Goal: Information Seeking & Learning: Learn about a topic

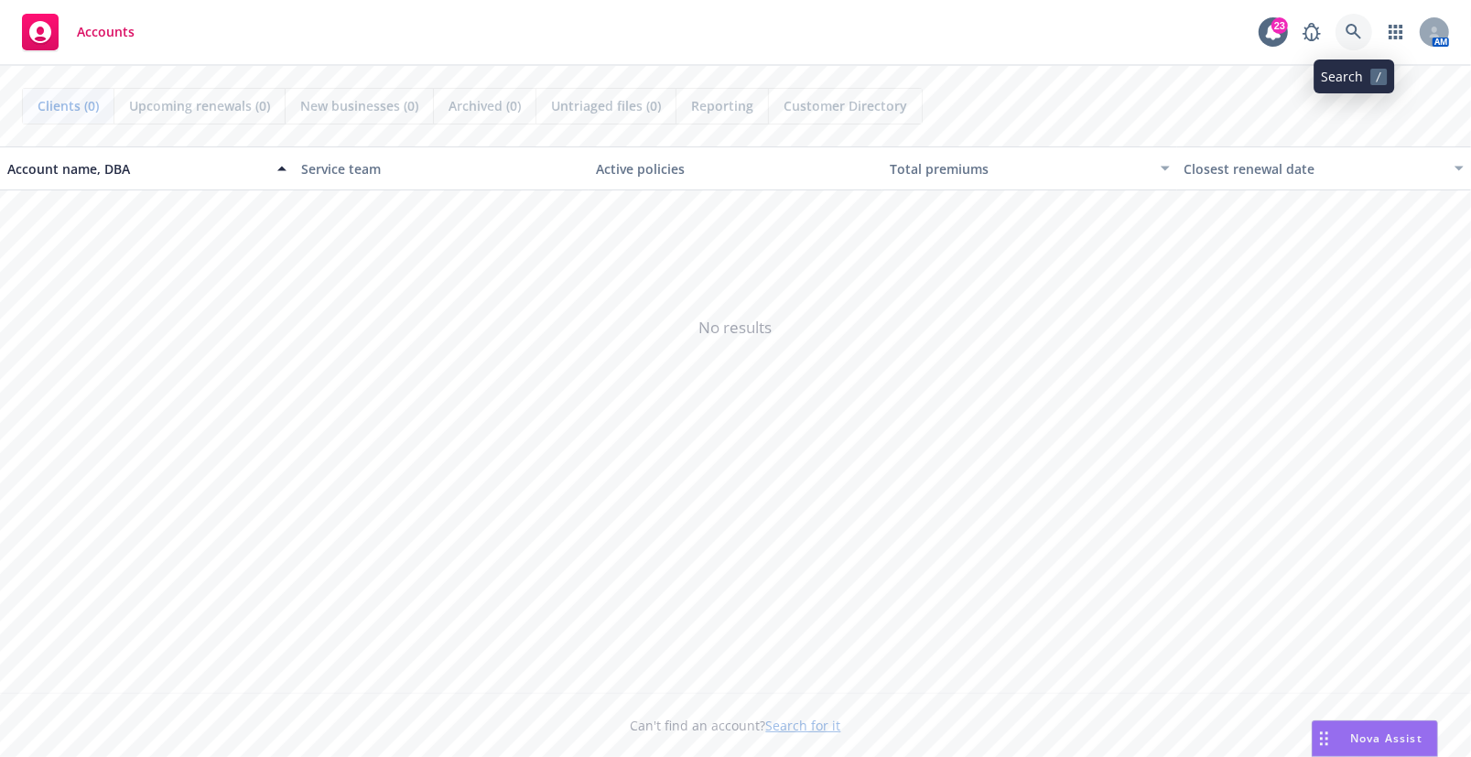
click at [1361, 36] on icon at bounding box center [1353, 32] width 16 height 16
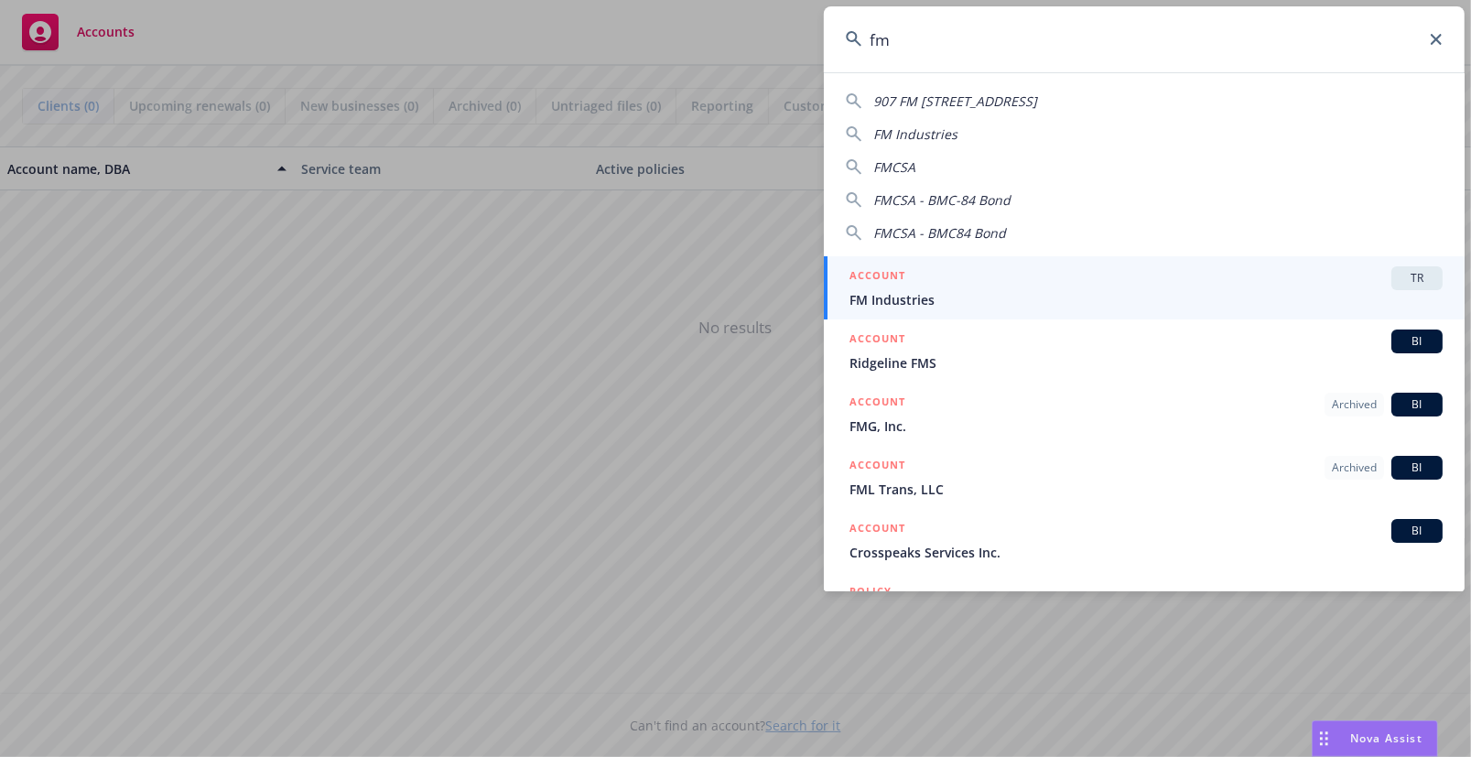
type input "f"
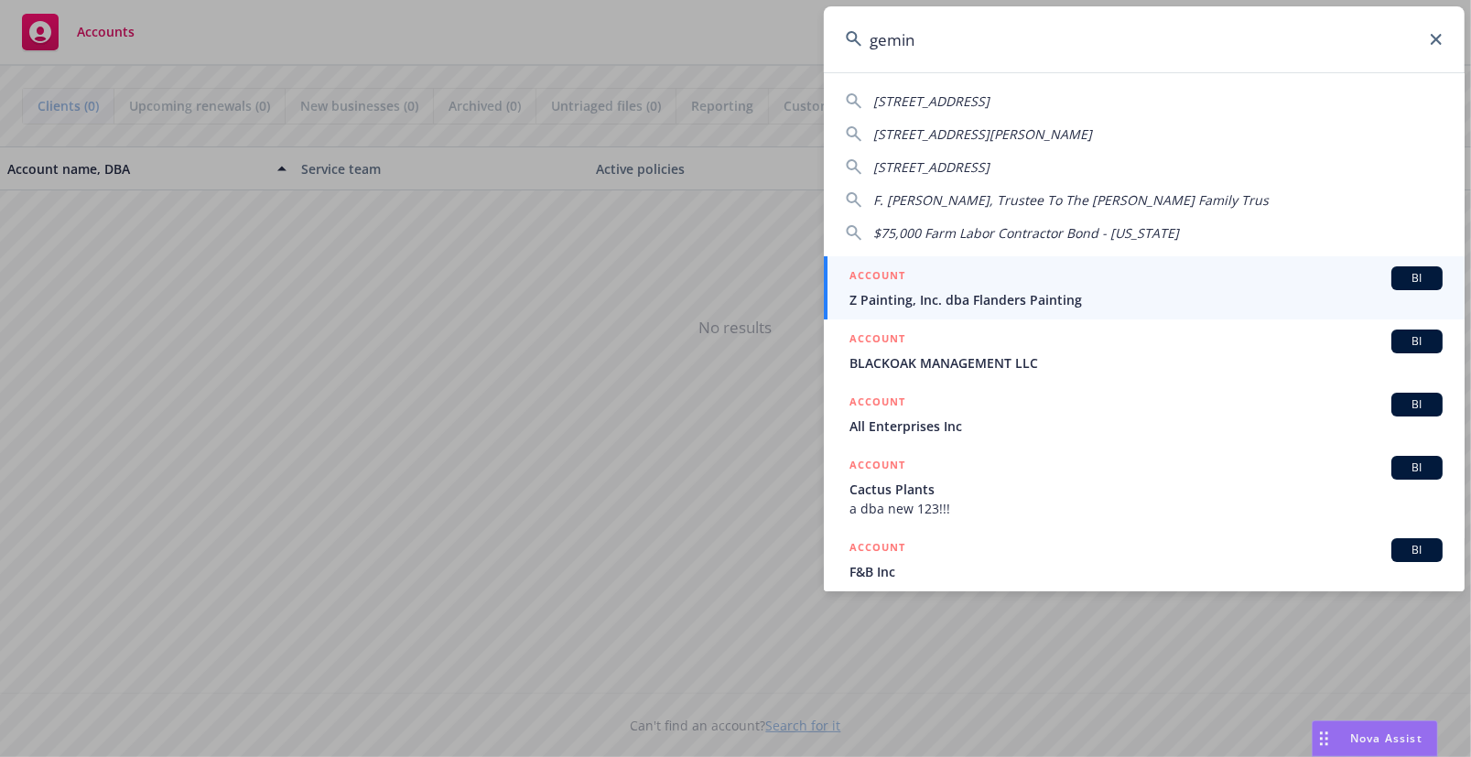
type input "gemini"
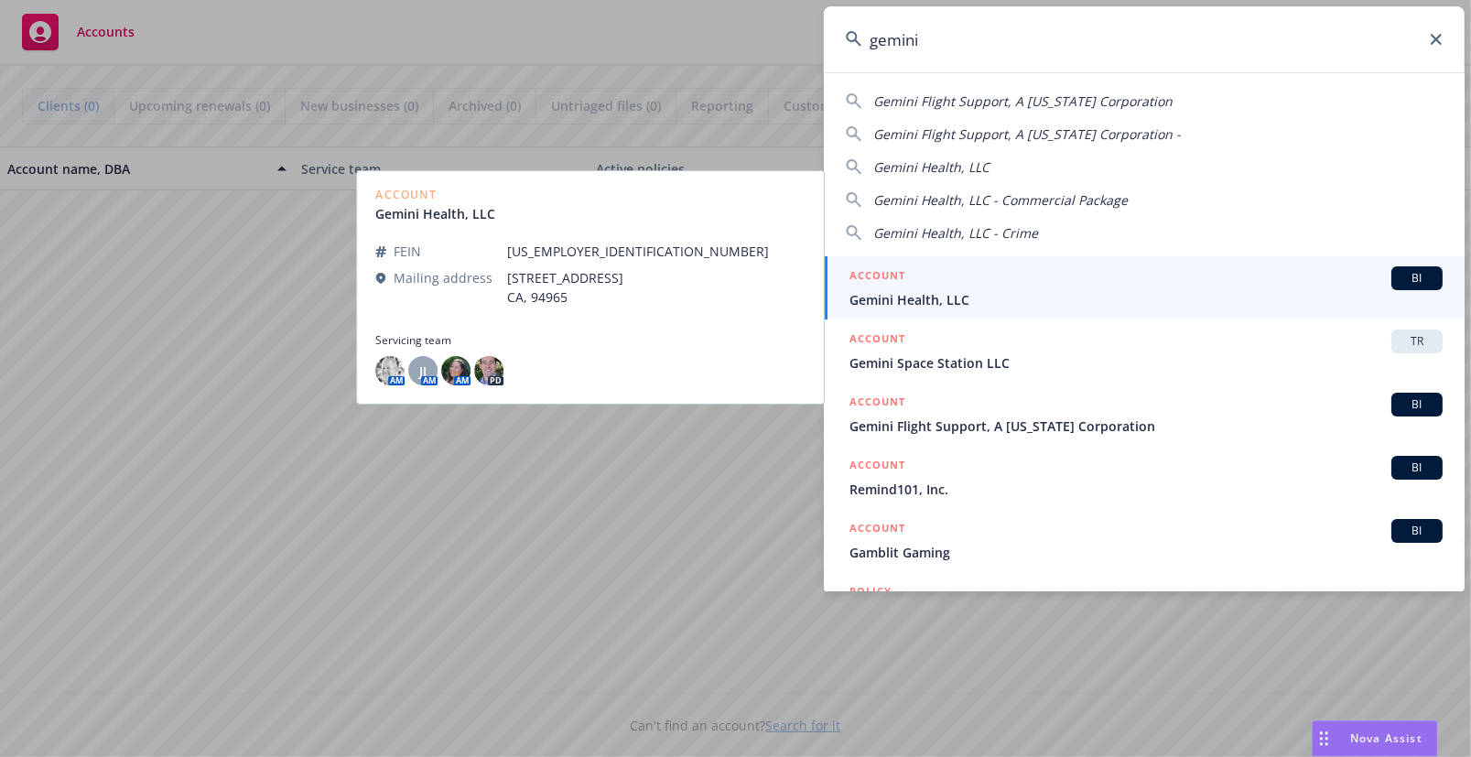
click at [1071, 358] on span "Gemini Space Station LLC" at bounding box center [1145, 362] width 593 height 19
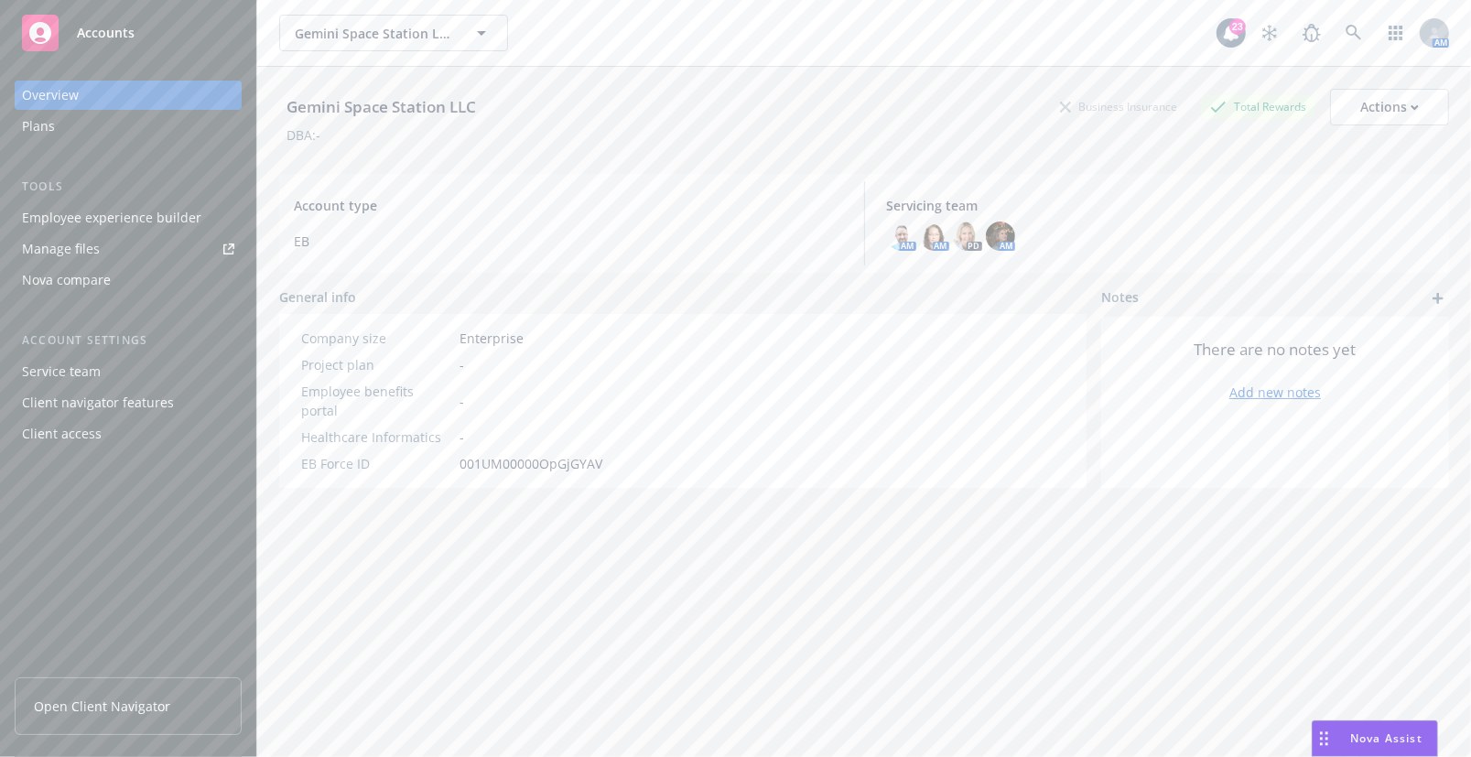
click at [131, 207] on div "Employee experience builder" at bounding box center [111, 217] width 179 height 29
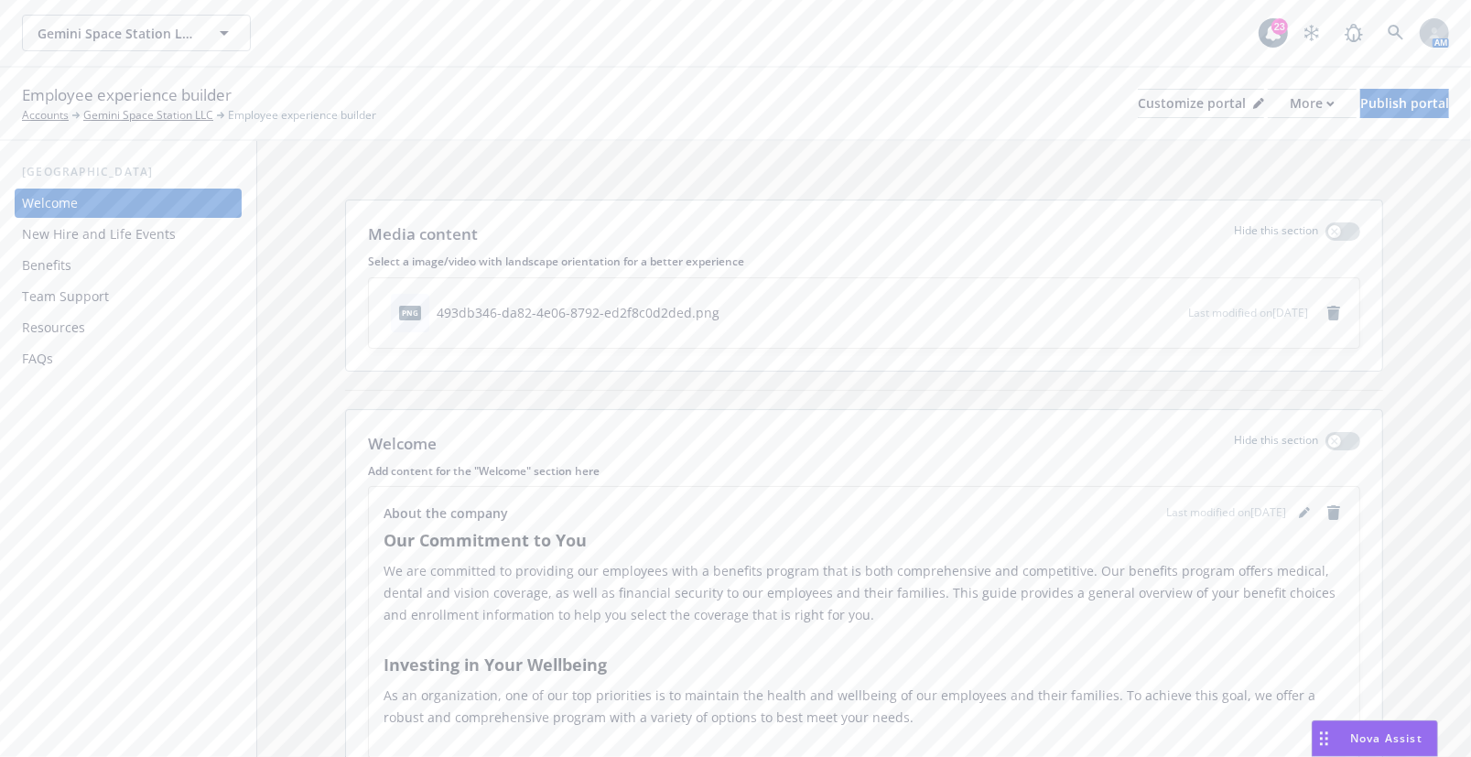
click at [1408, 467] on div "Media content Hide this section Select a image/video with landscape orientation…" at bounding box center [863, 494] width 1213 height 706
click at [187, 236] on div "New Hire and Life Events" at bounding box center [128, 234] width 212 height 29
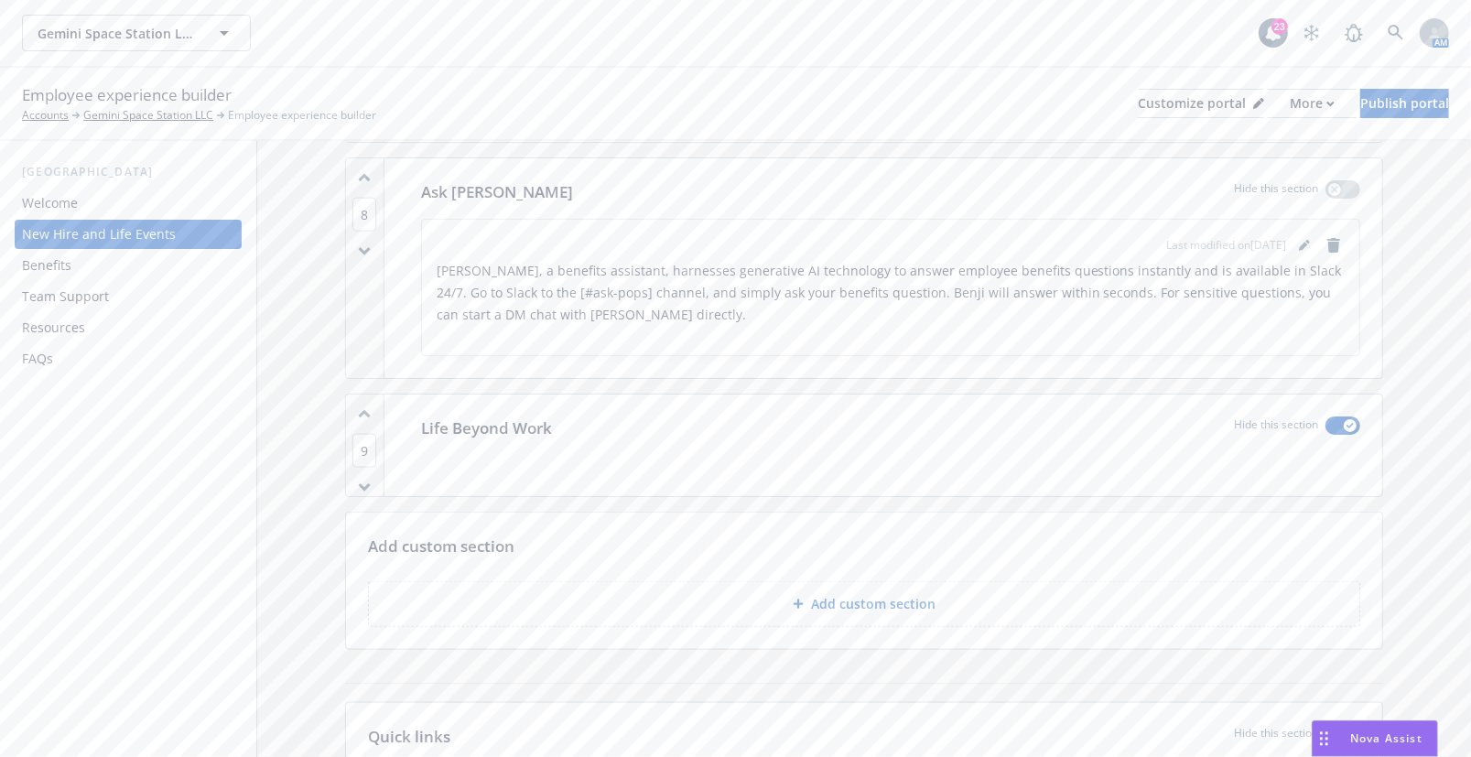
scroll to position [1709, 0]
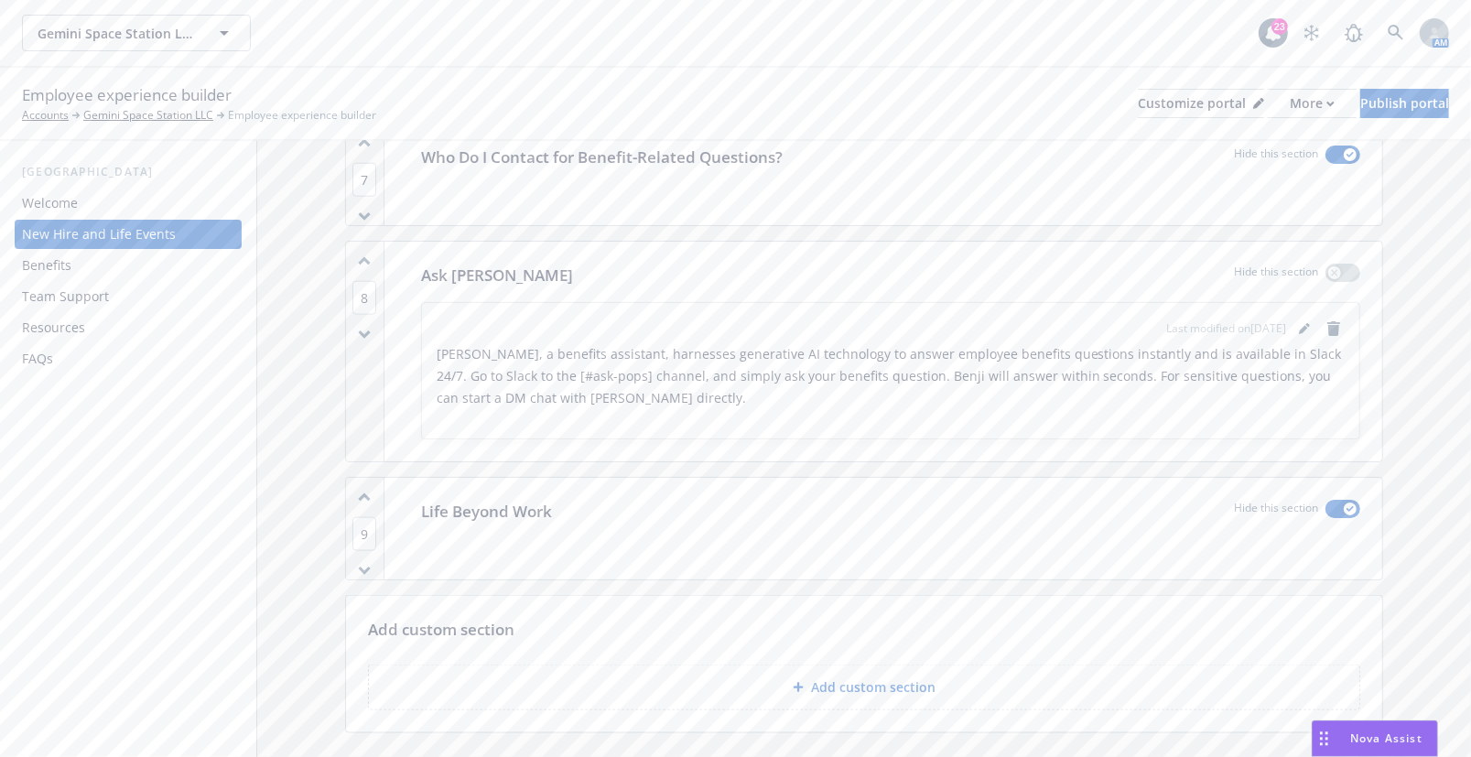
click at [125, 297] on div "Team Support" at bounding box center [128, 296] width 212 height 29
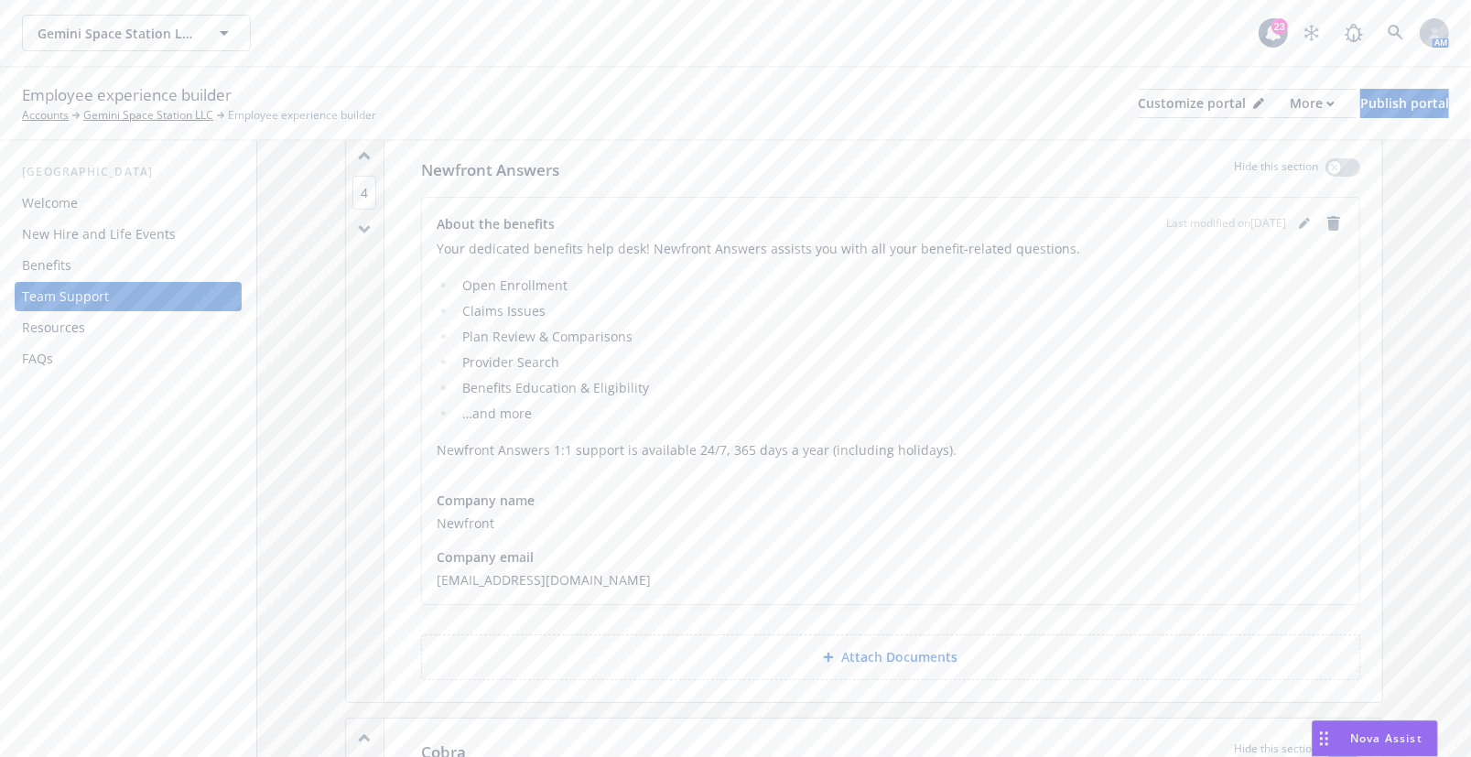
scroll to position [665, 0]
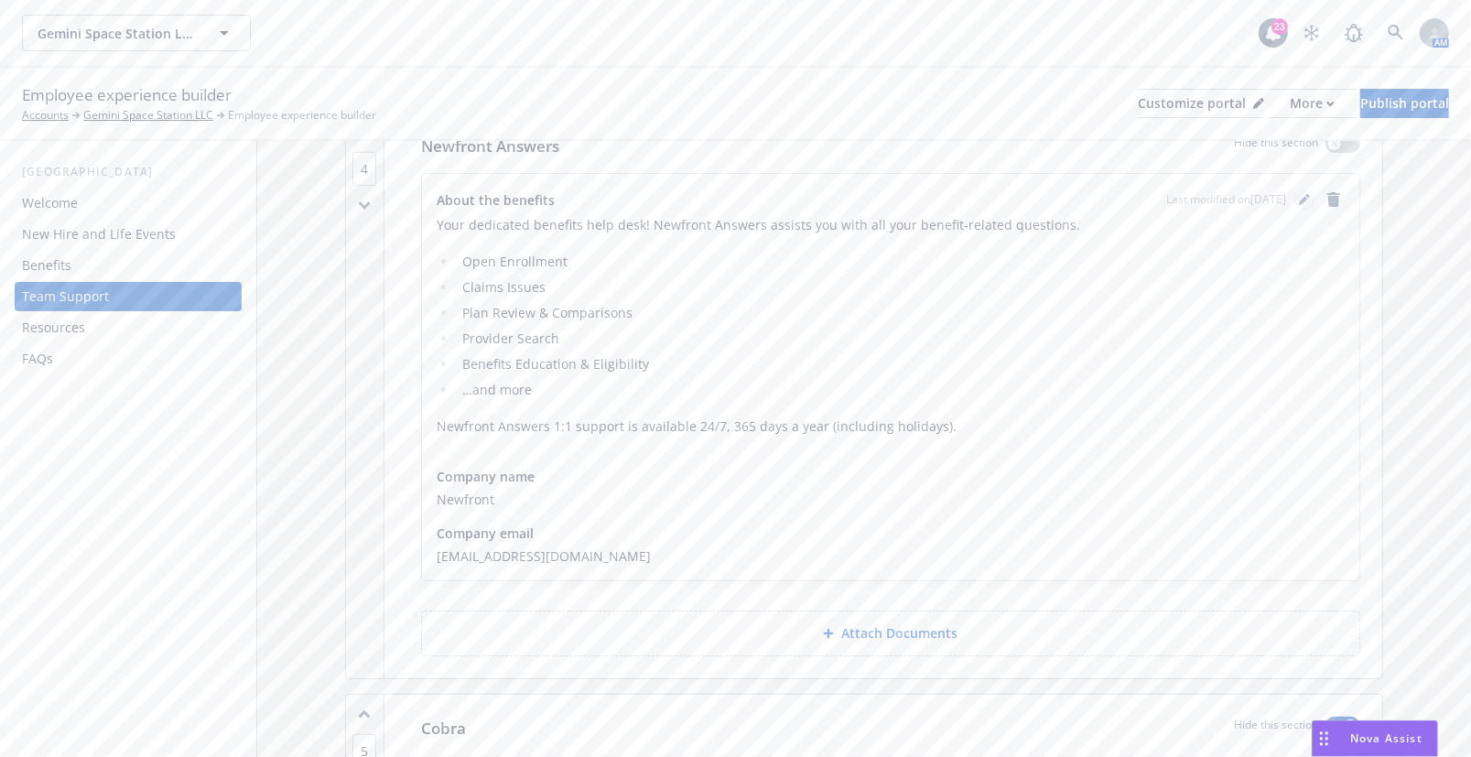
click at [1299, 200] on icon "editPencil" at bounding box center [1303, 201] width 9 height 9
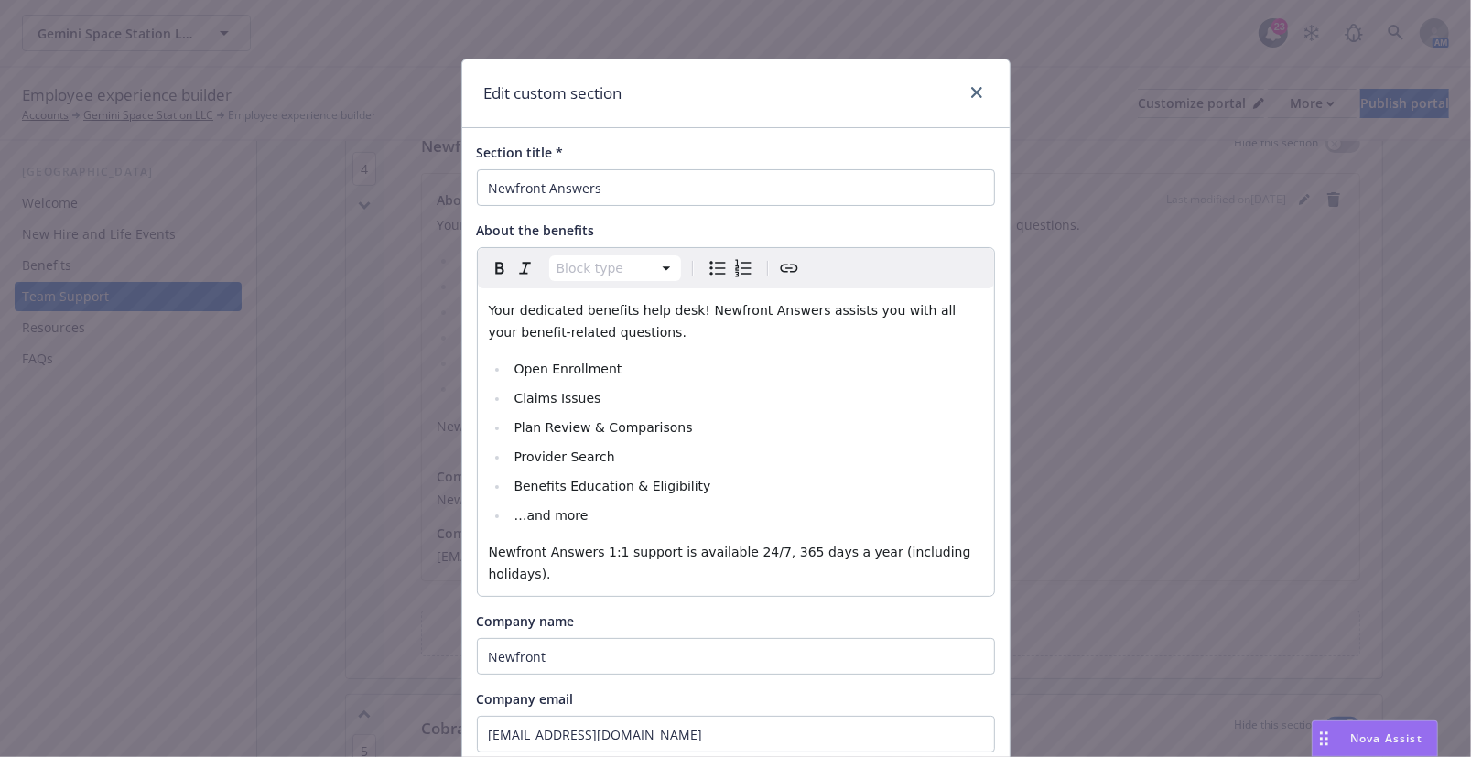
select select
click at [778, 358] on li "Open Enrollment" at bounding box center [746, 369] width 474 height 22
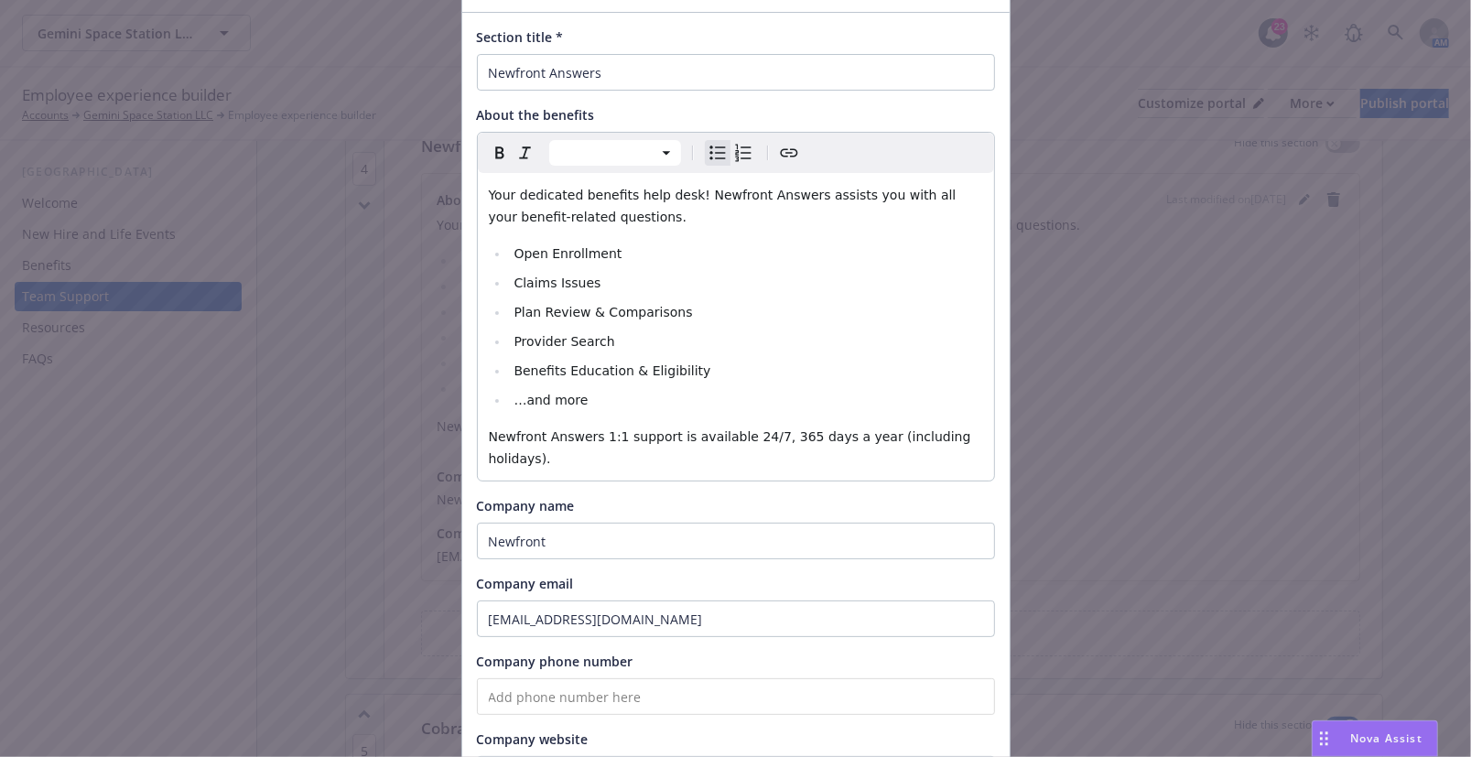
scroll to position [166, 0]
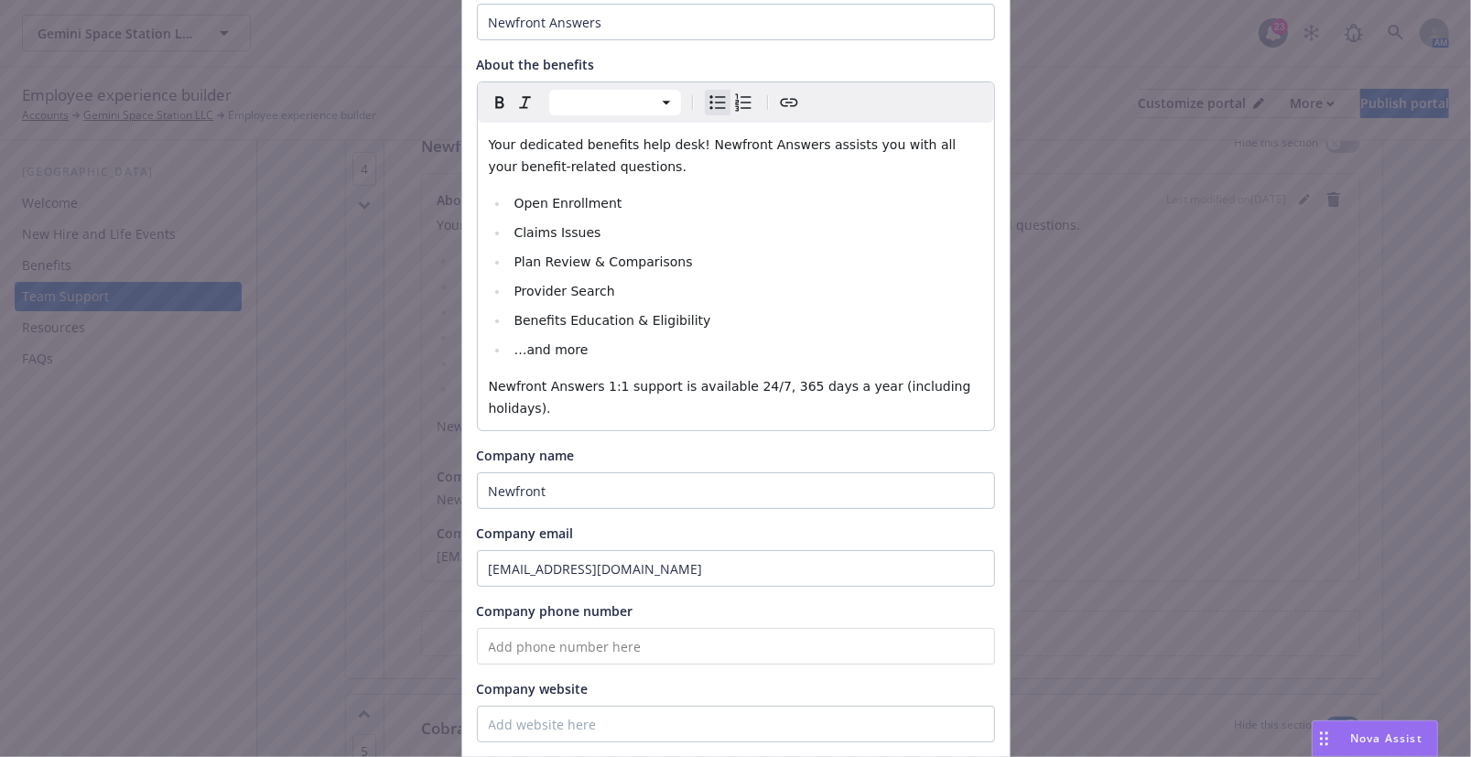
click at [707, 628] on input "tel" at bounding box center [736, 646] width 518 height 37
click at [586, 631] on input "tel" at bounding box center [736, 646] width 518 height 37
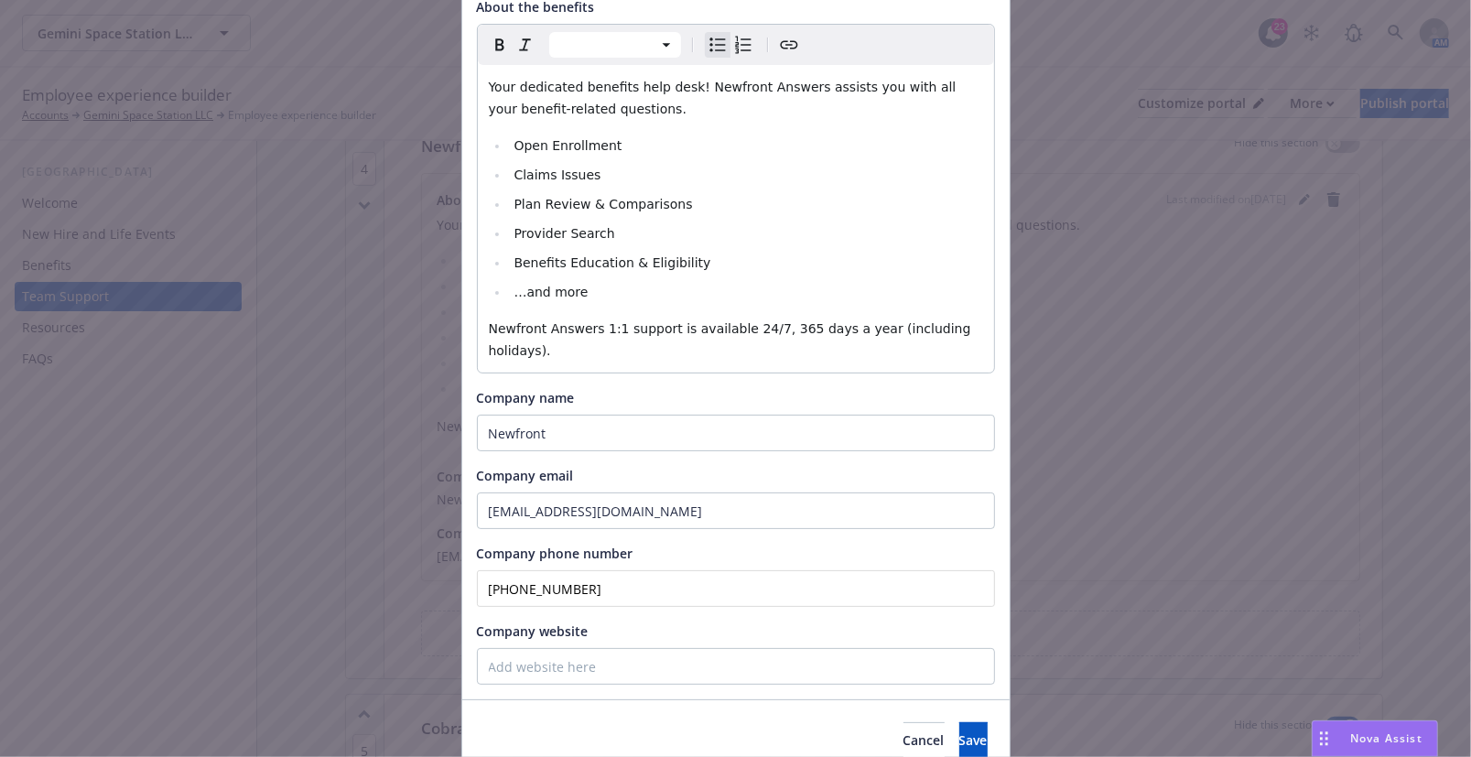
scroll to position [284, 0]
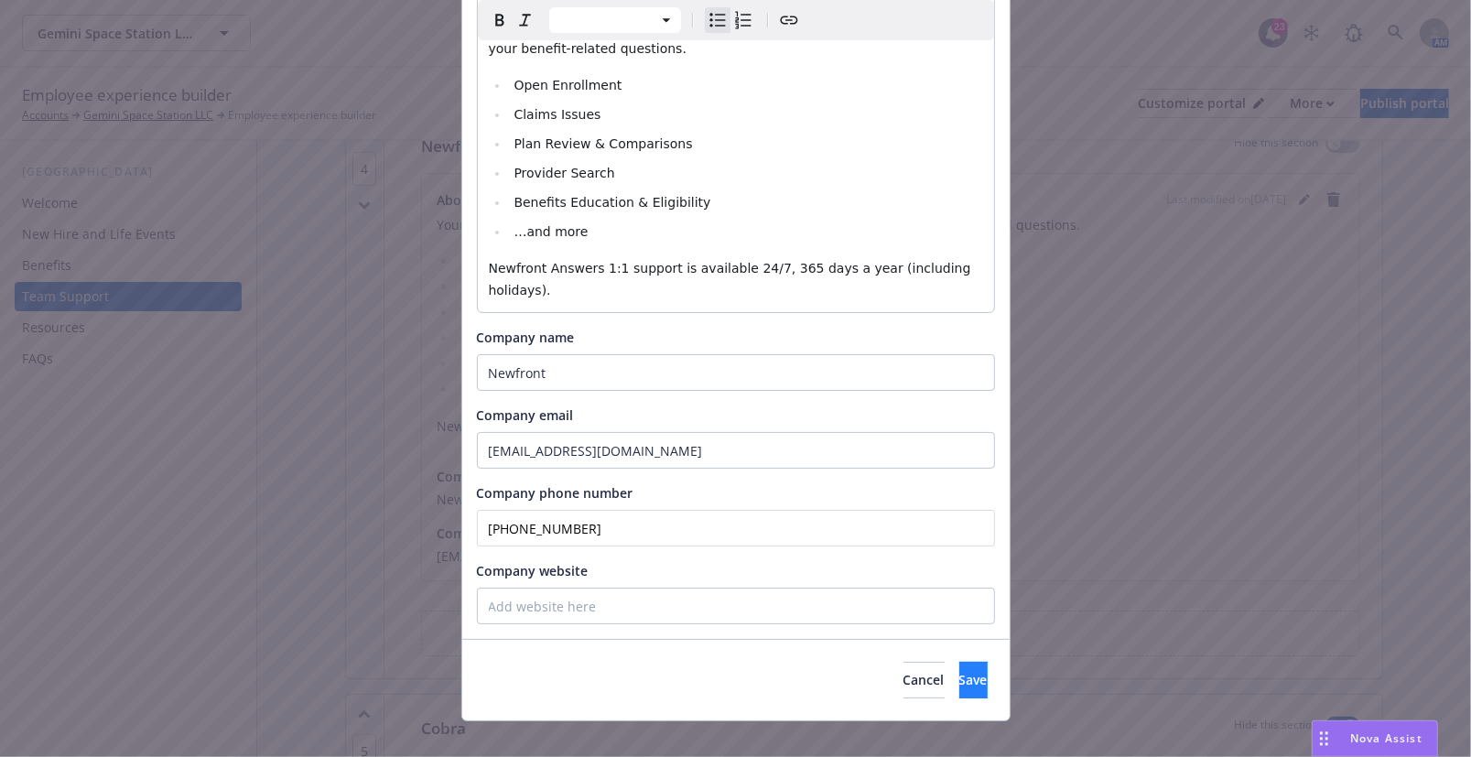
type input "[PHONE_NUMBER]"
click at [959, 662] on button "Save" at bounding box center [973, 680] width 28 height 37
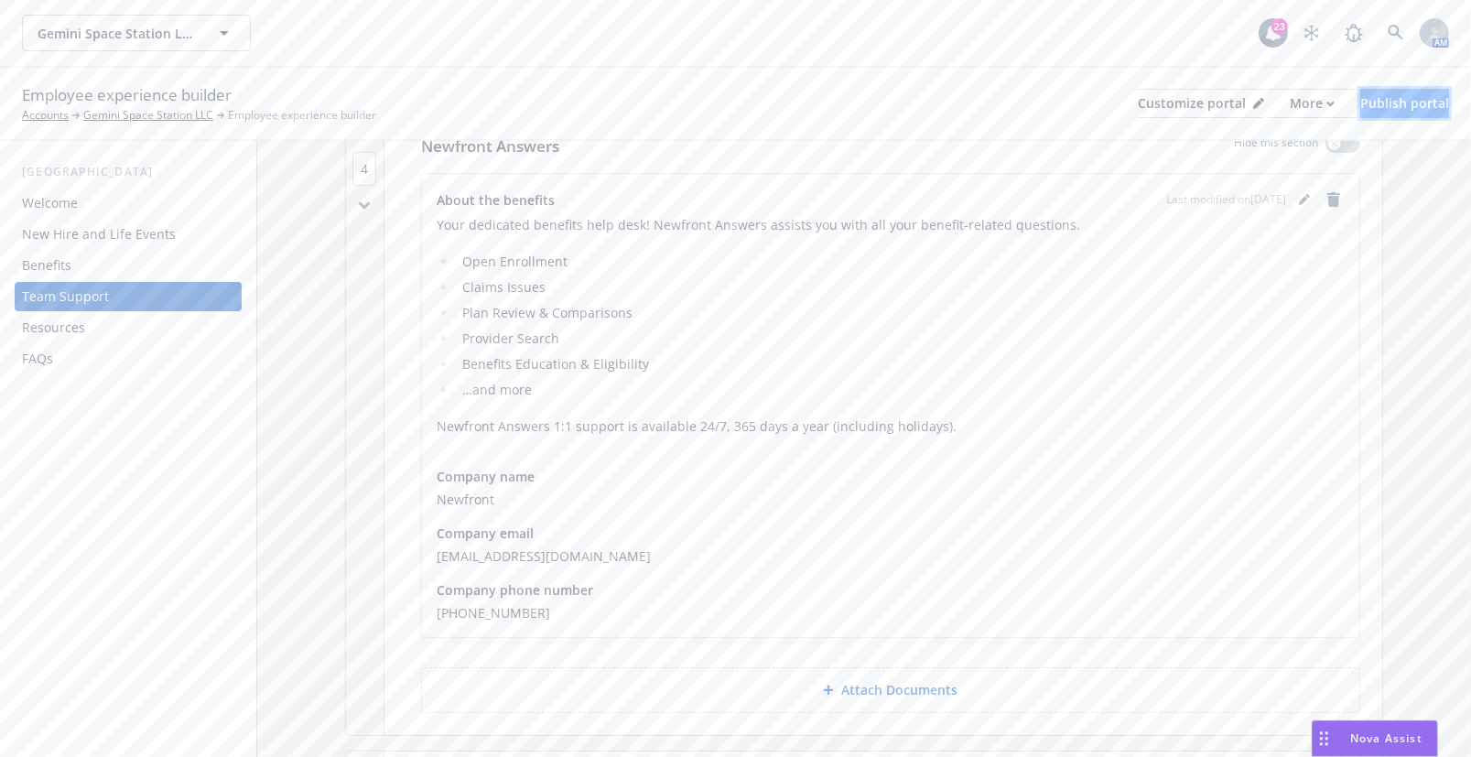
click at [1401, 109] on div "Publish portal" at bounding box center [1404, 103] width 89 height 27
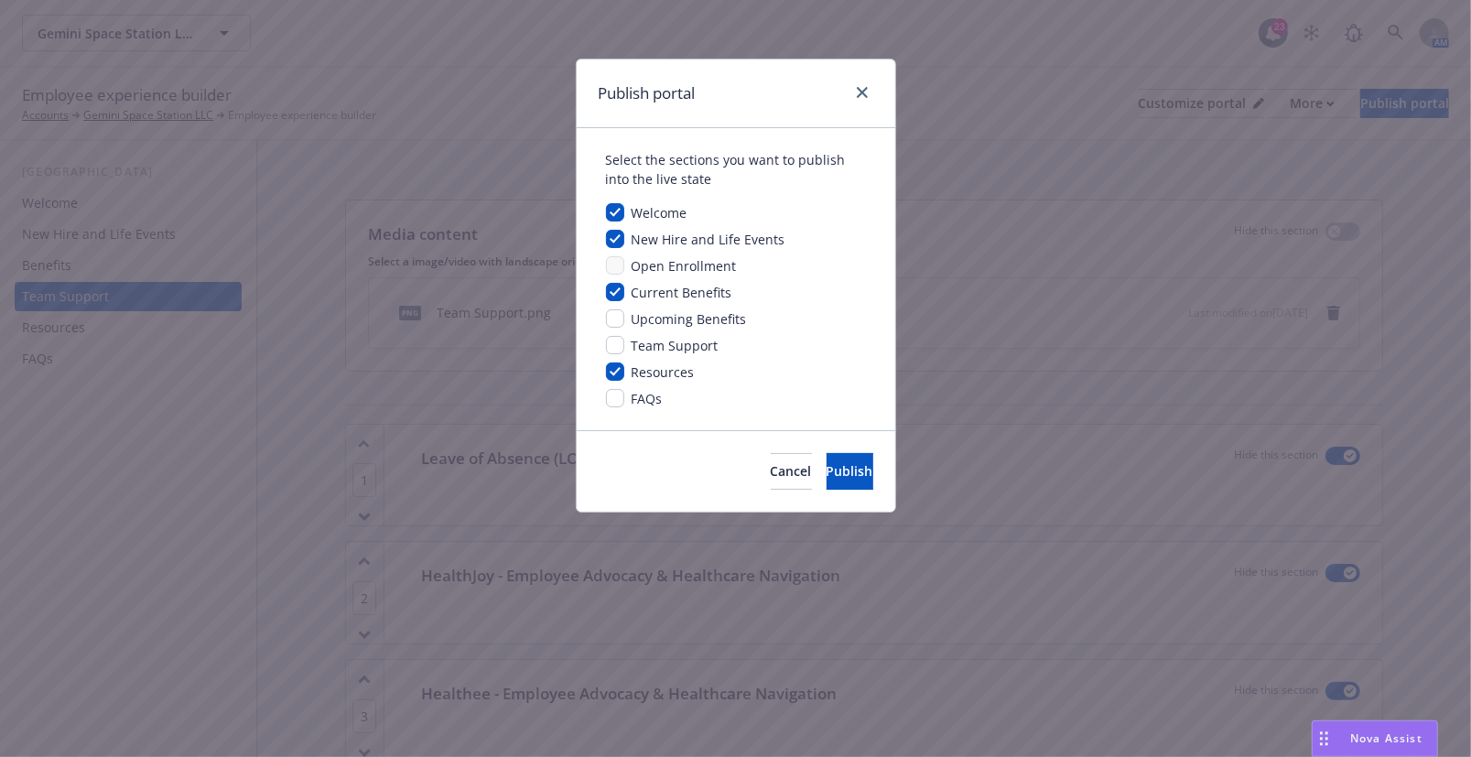
click at [626, 348] on div "Team Support" at bounding box center [673, 345] width 98 height 19
click at [615, 341] on input "checkbox" at bounding box center [615, 345] width 18 height 18
checkbox input "true"
click at [836, 469] on span "Publish" at bounding box center [849, 470] width 47 height 17
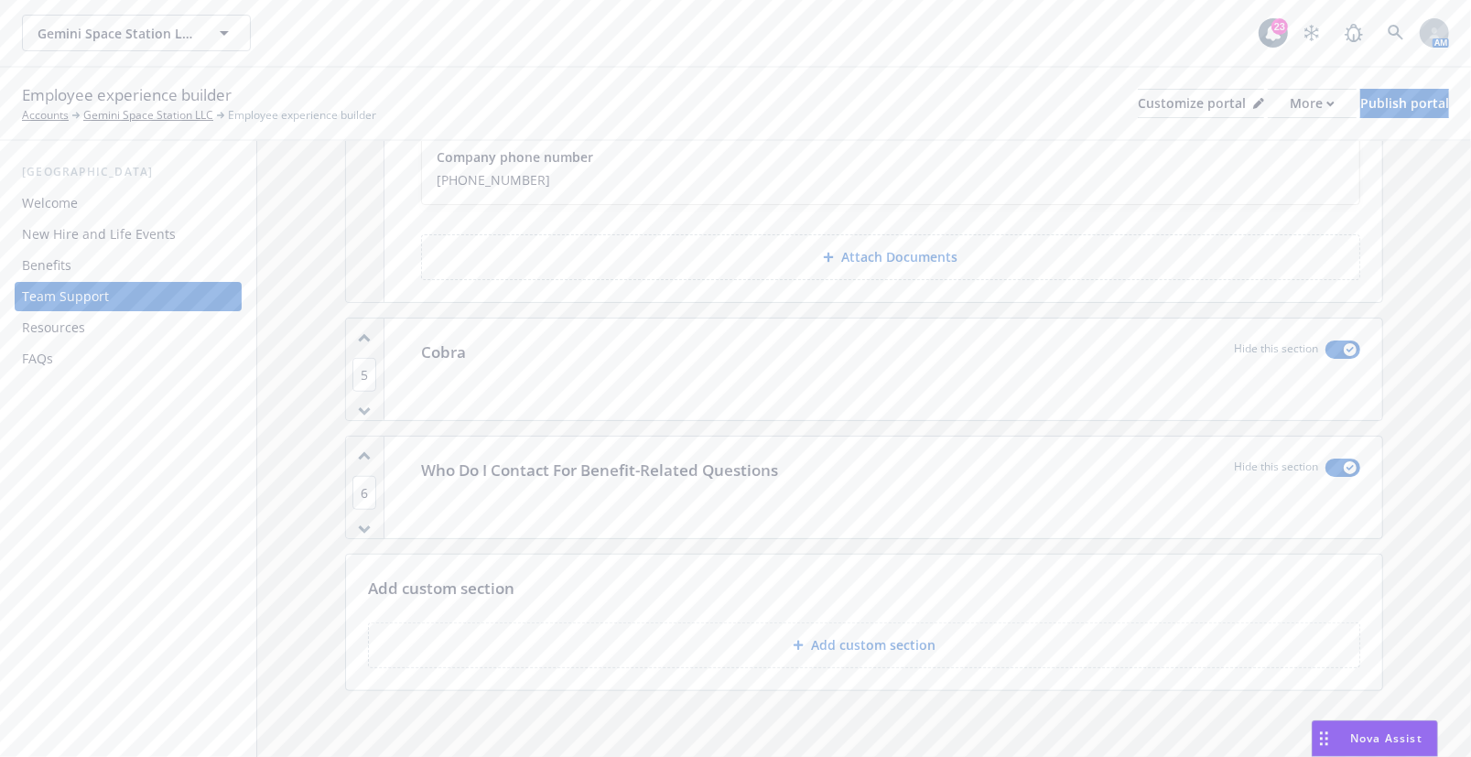
scroll to position [1102, 0]
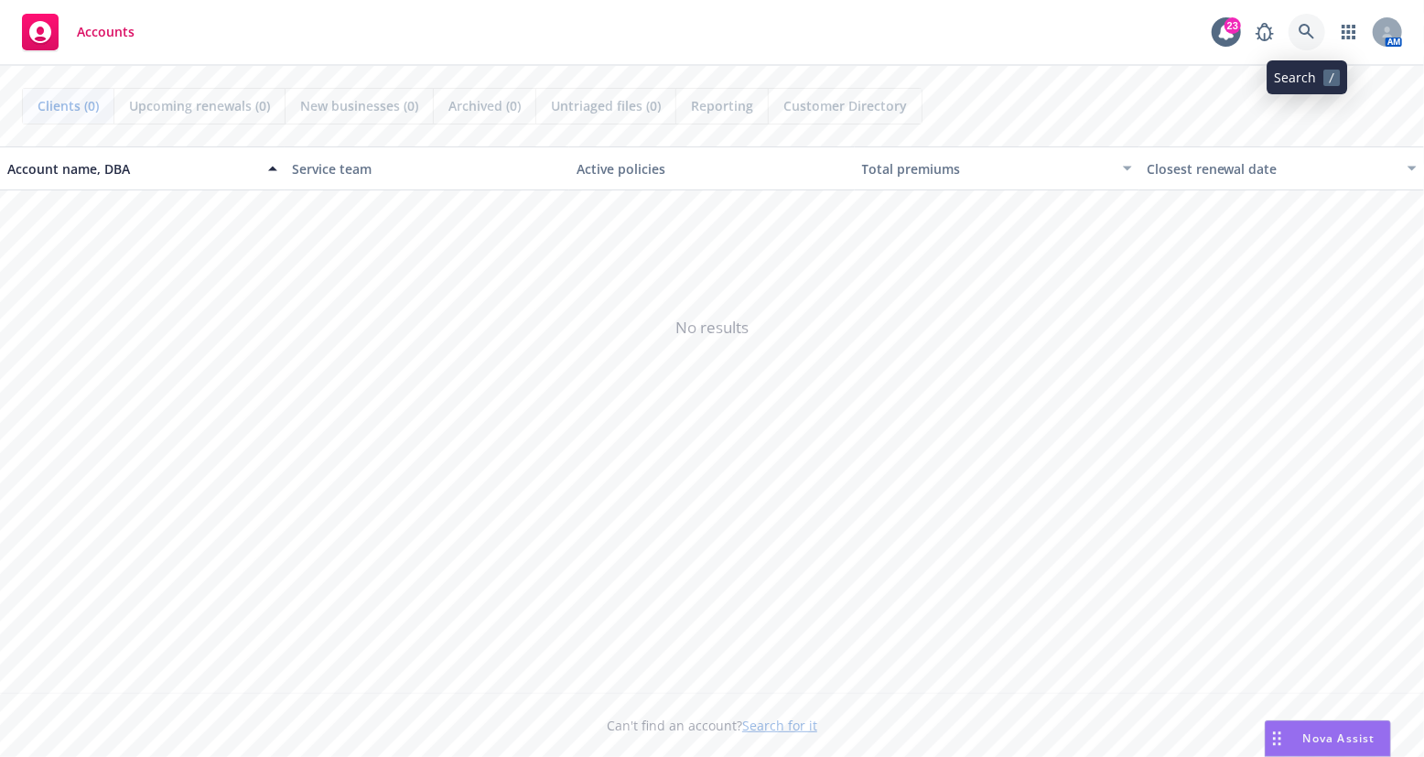
click at [1307, 28] on icon at bounding box center [1307, 32] width 16 height 16
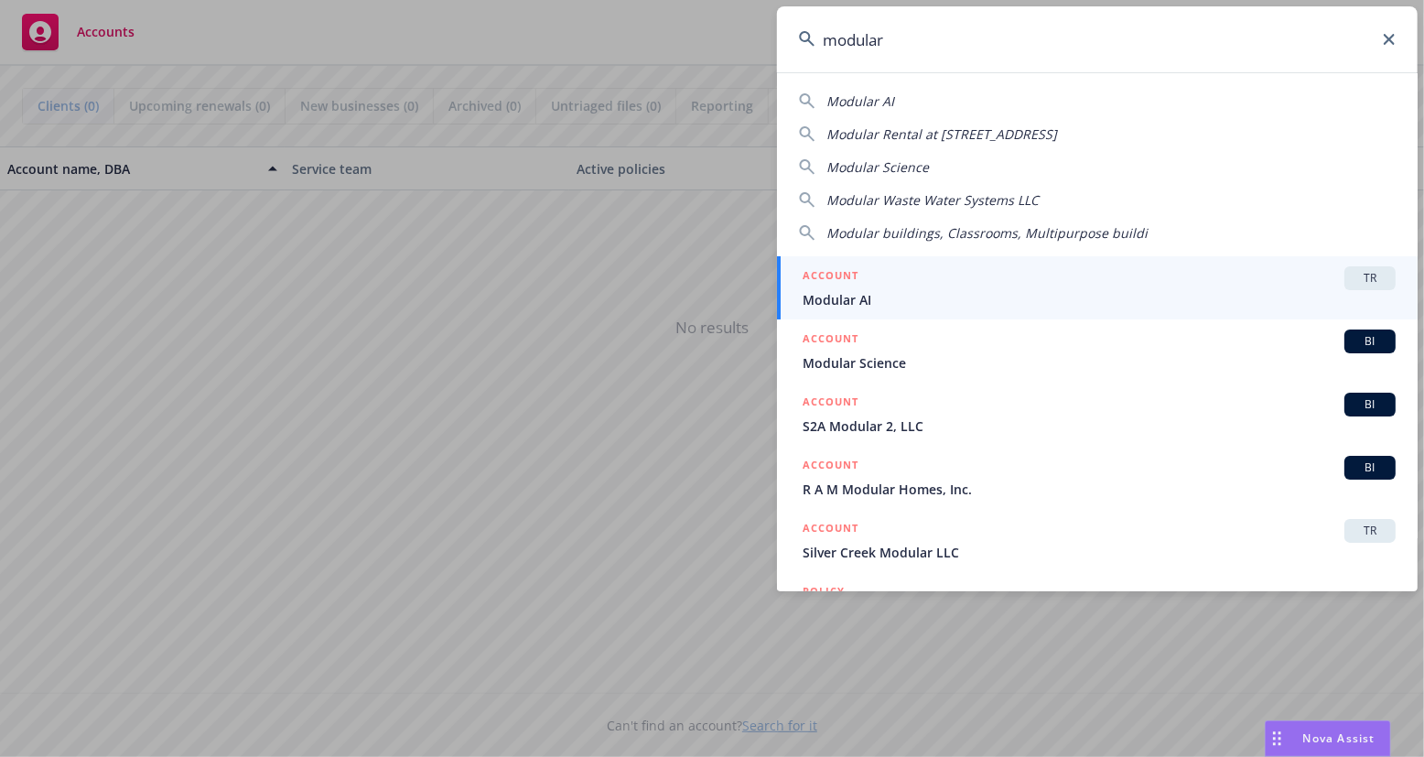
type input "modular"
click at [980, 298] on span "Modular AI" at bounding box center [1099, 299] width 593 height 19
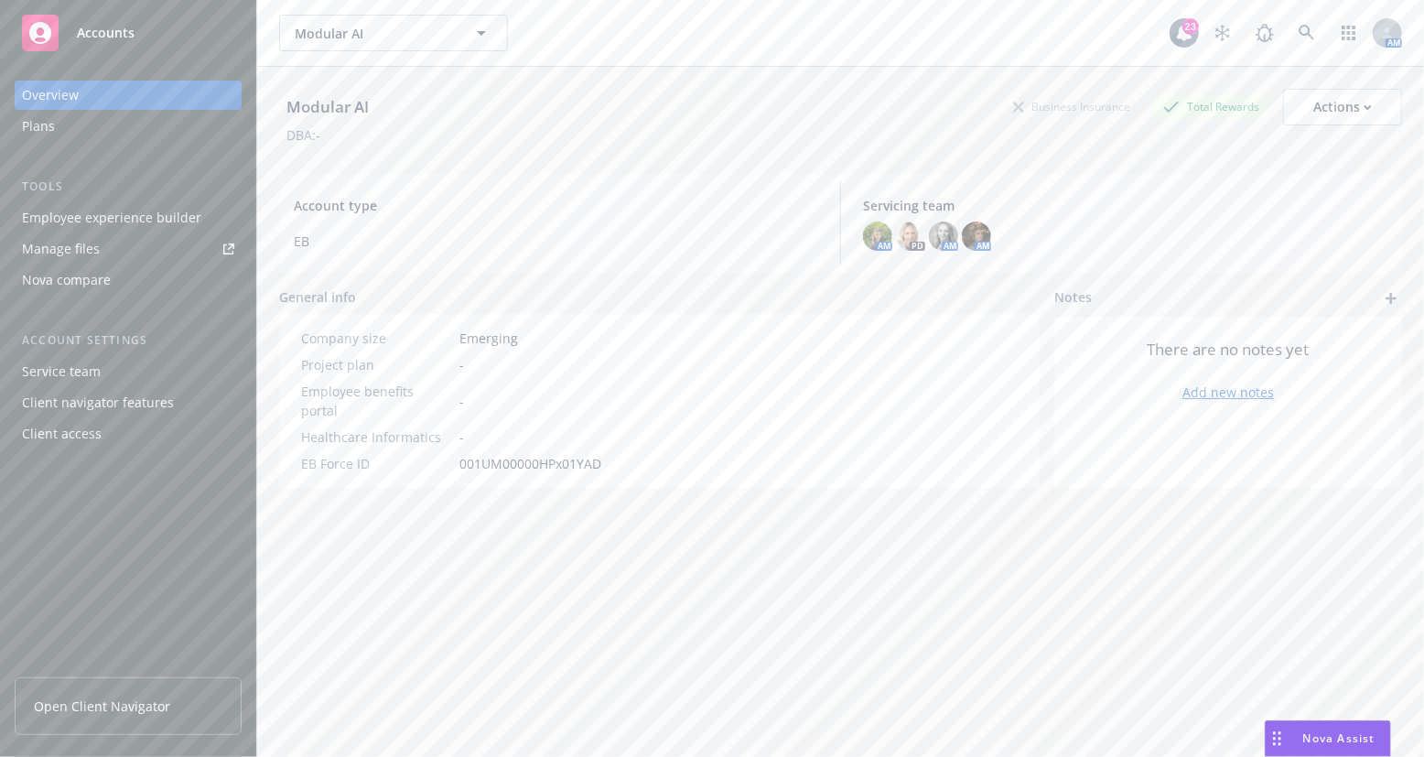
click at [102, 218] on div "Employee experience builder" at bounding box center [111, 217] width 179 height 29
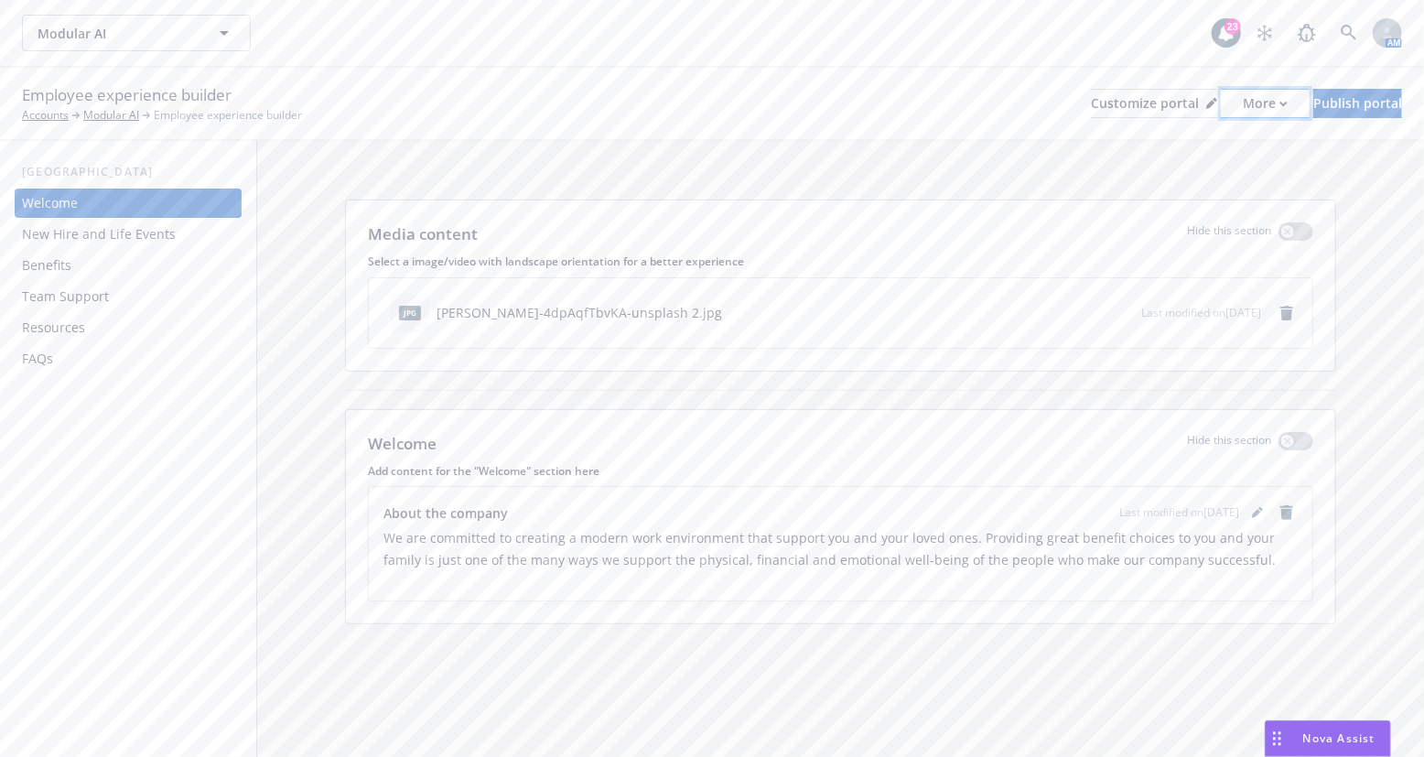
click at [1243, 106] on div "More" at bounding box center [1265, 103] width 45 height 27
click at [1217, 178] on link "Copy portal link" at bounding box center [1168, 181] width 167 height 37
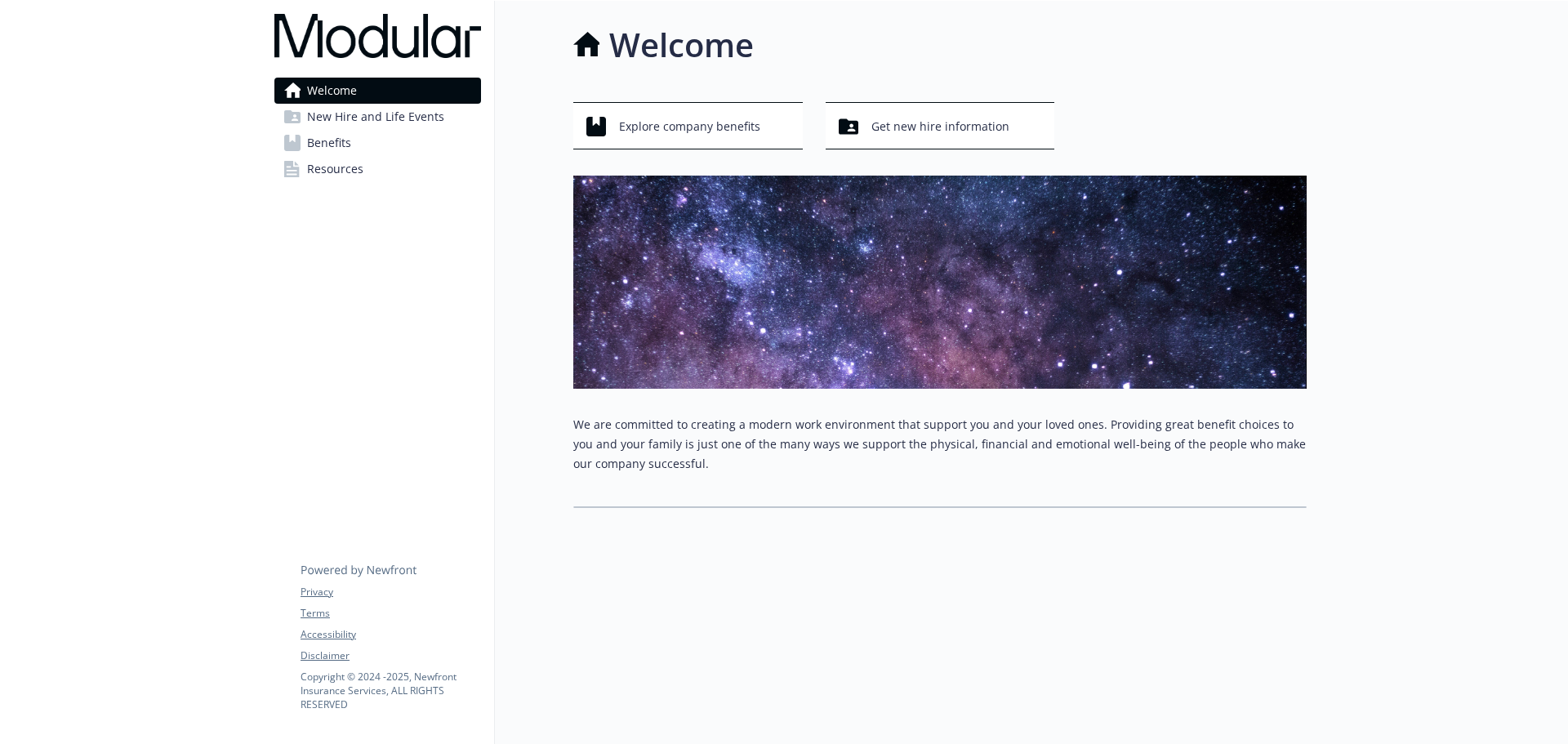
click at [354, 119] on span "New Hire and Life Events" at bounding box center [376, 116] width 137 height 26
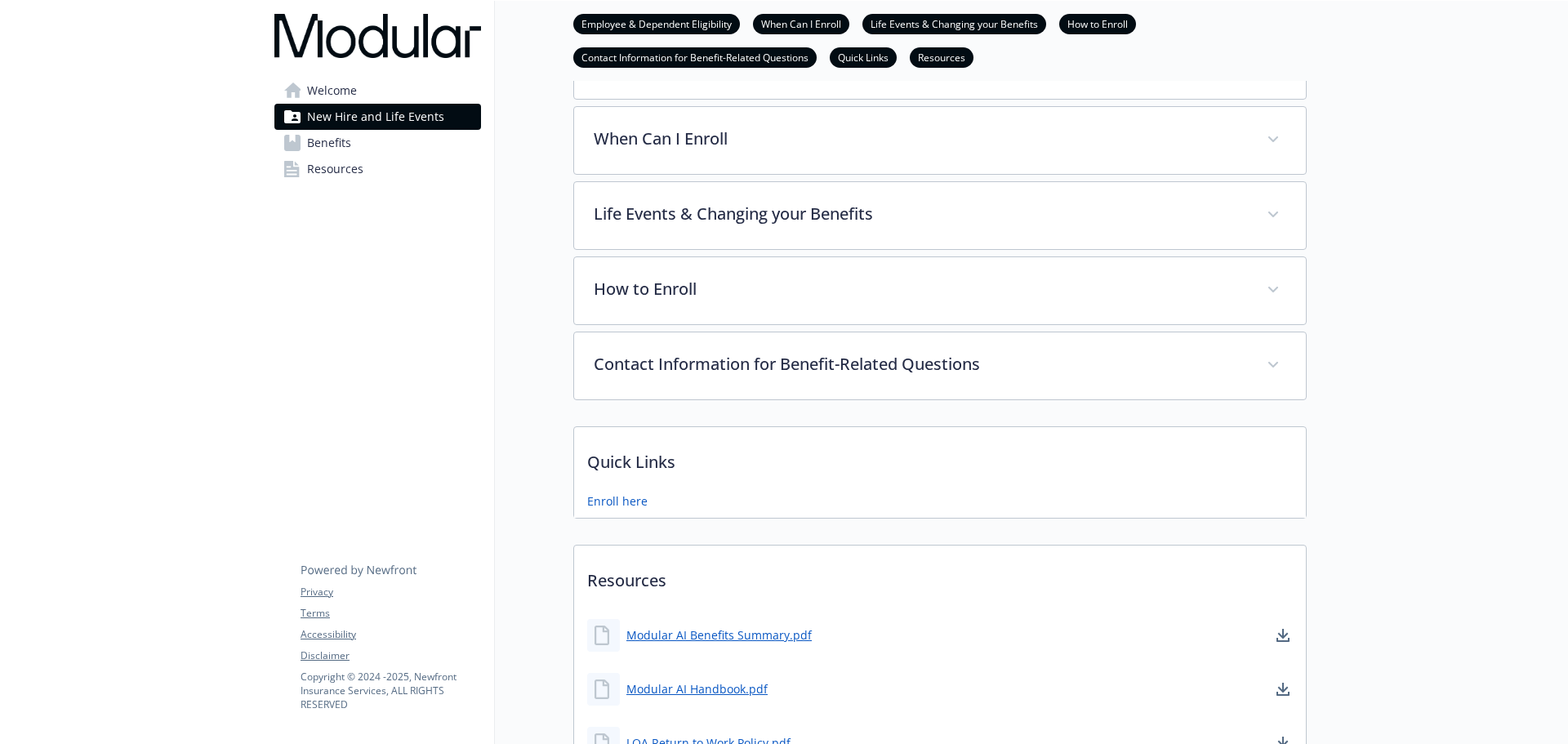
scroll to position [174, 0]
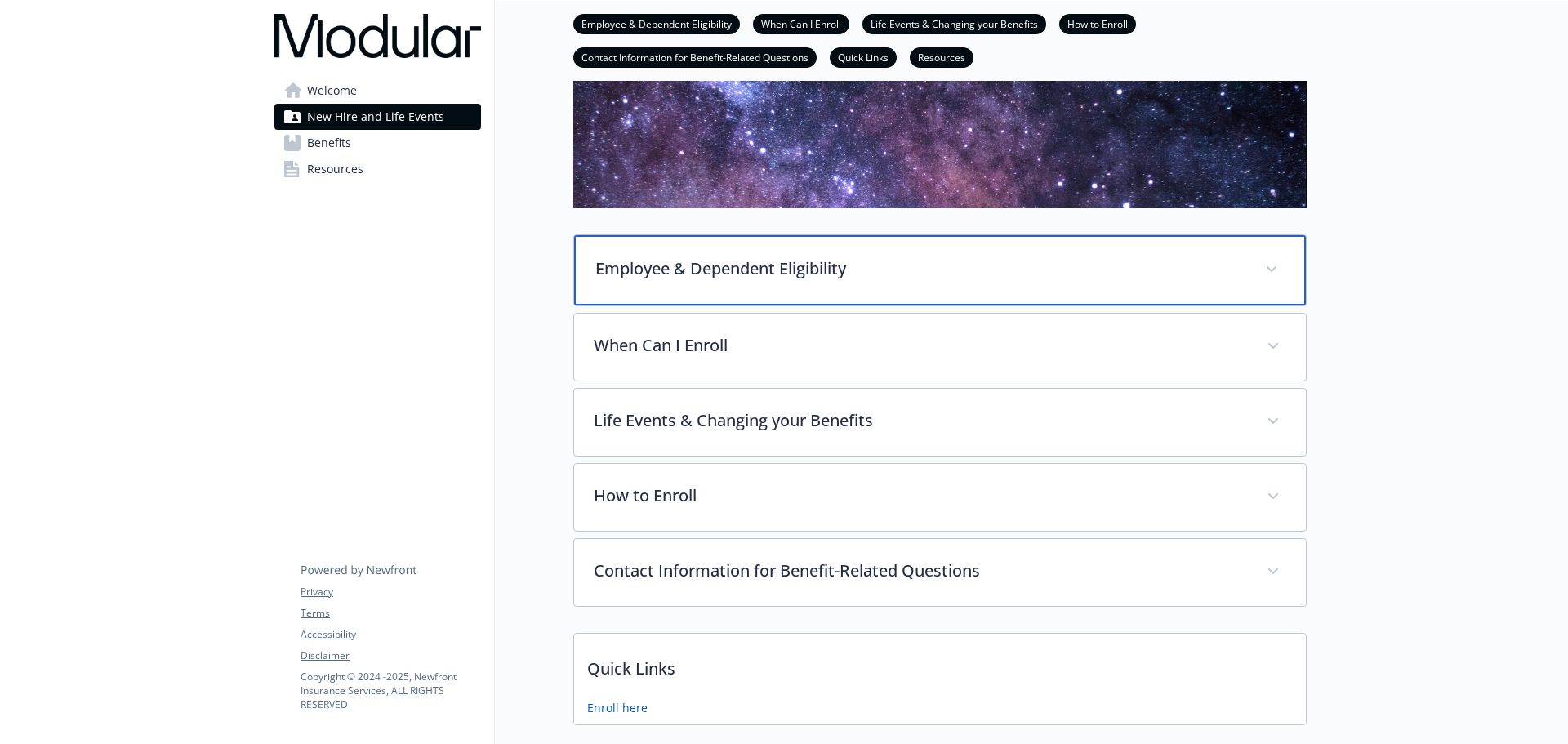
click at [863, 244] on div "Employee & Dependent Eligibility" at bounding box center [940, 270] width 732 height 70
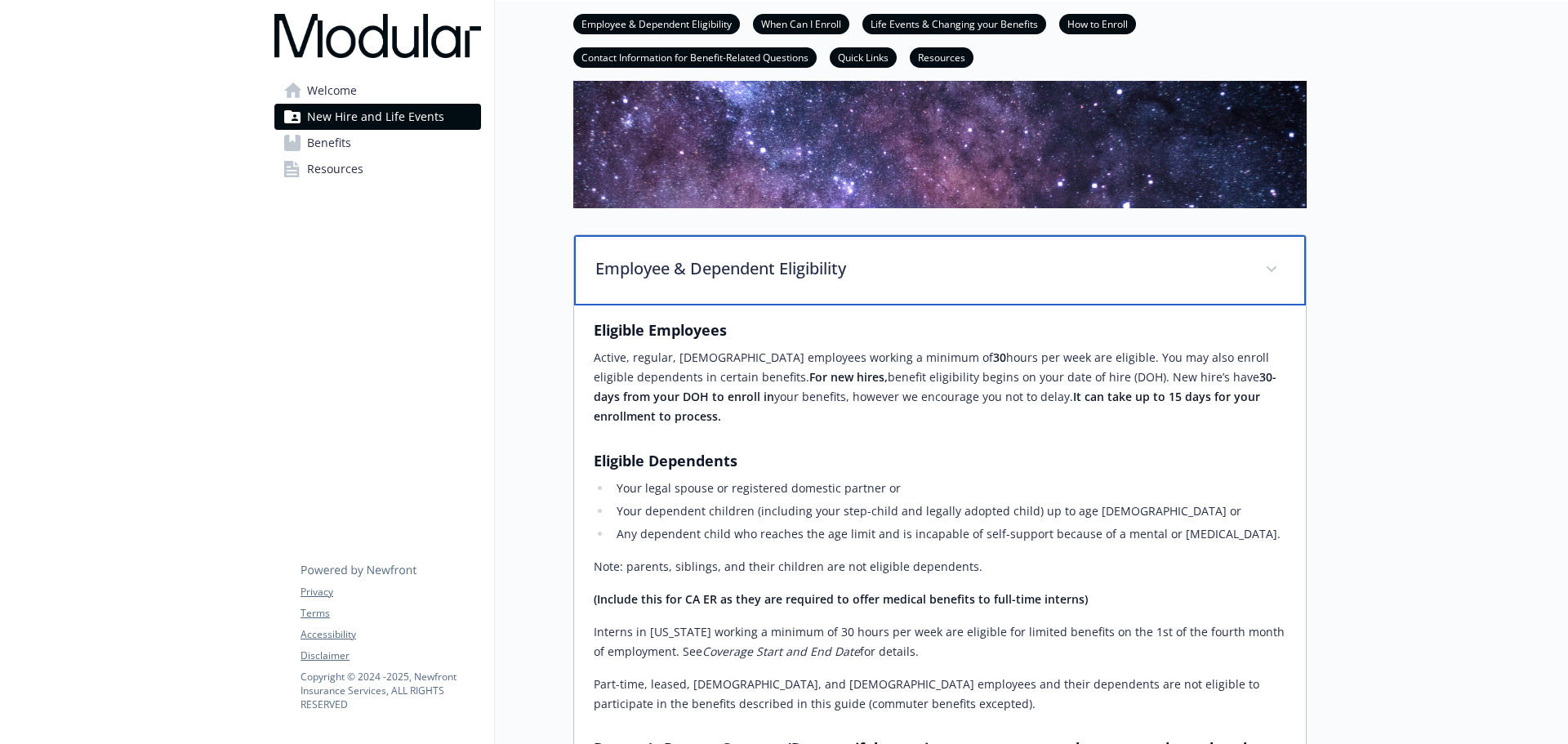
click at [1210, 265] on p "Employee & Dependent Eligibility" at bounding box center [920, 268] width 650 height 24
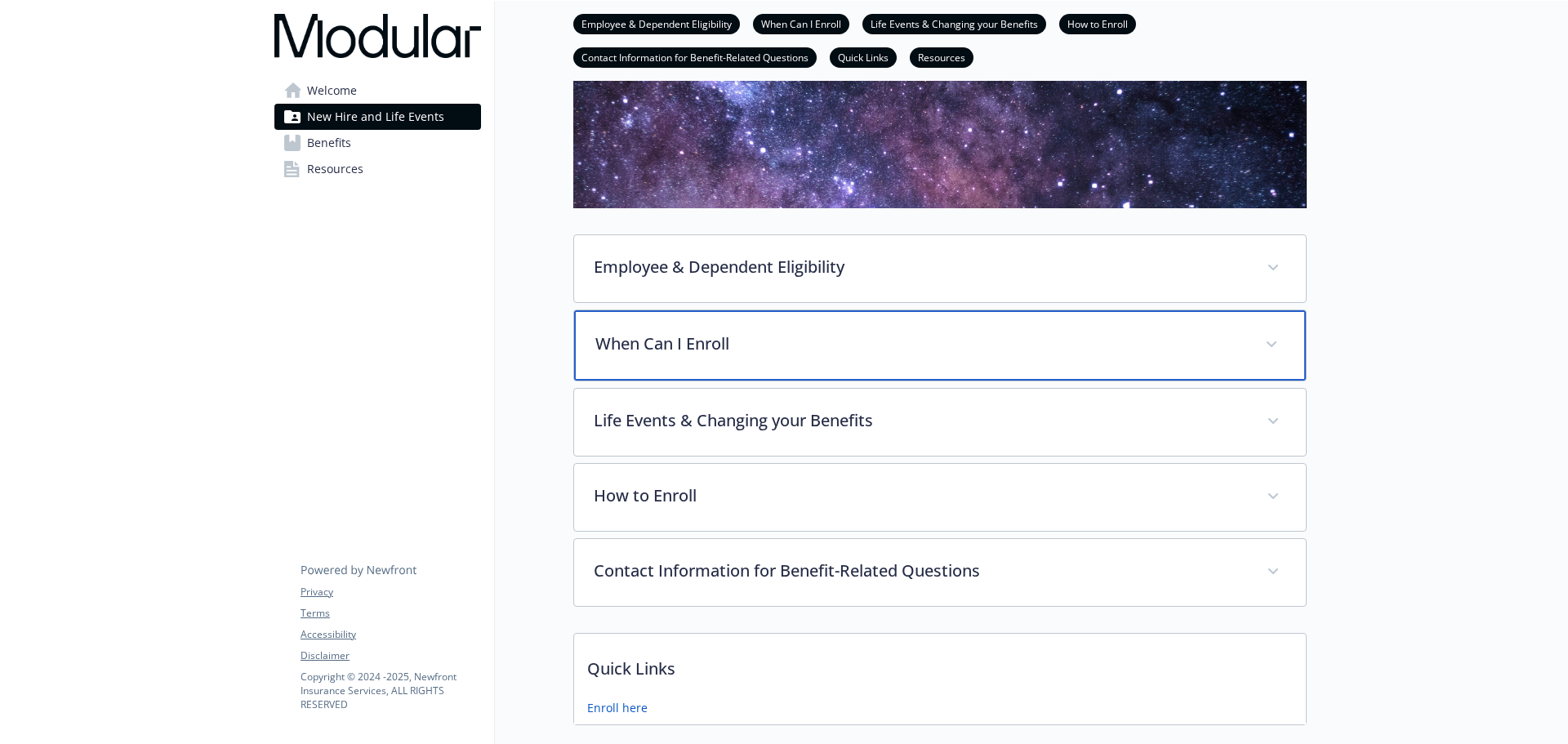
click at [909, 369] on div "When Can I Enroll" at bounding box center [940, 345] width 732 height 70
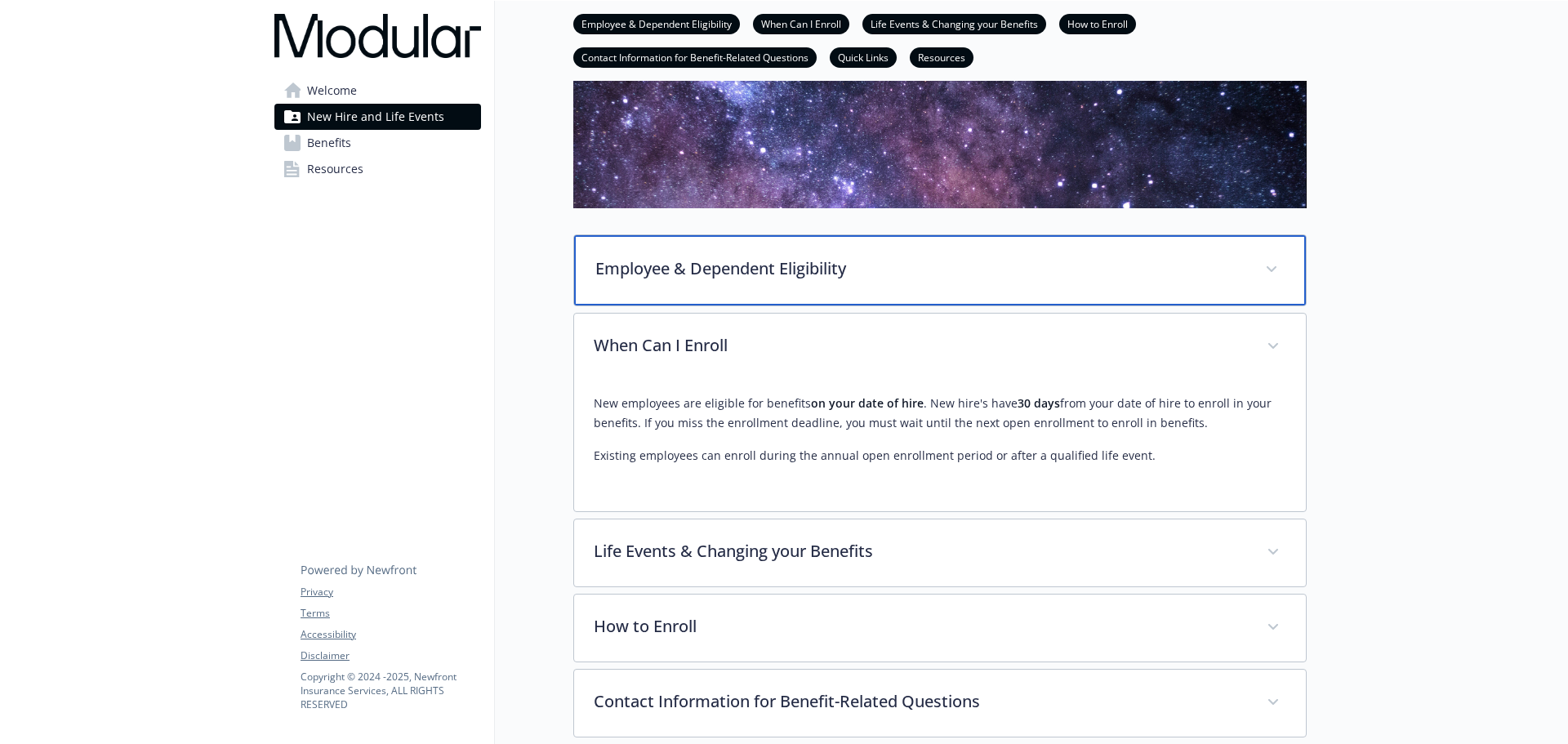
click at [1009, 256] on p "Employee & Dependent Eligibility" at bounding box center [920, 268] width 650 height 24
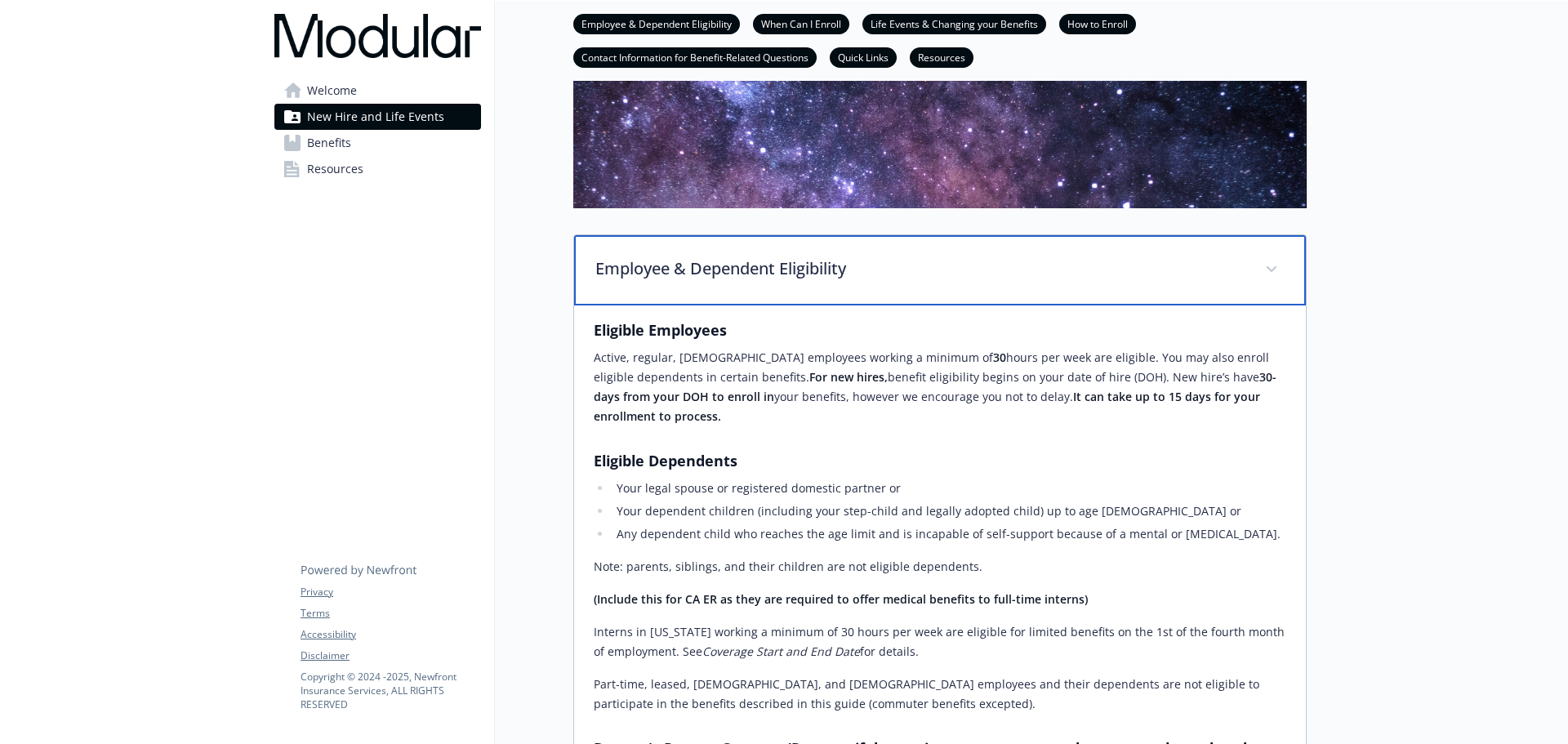
drag, startPoint x: 1035, startPoint y: 293, endPoint x: 1017, endPoint y: 333, distance: 43.9
click at [1036, 293] on div "Employee & Dependent Eligibility" at bounding box center [940, 270] width 732 height 70
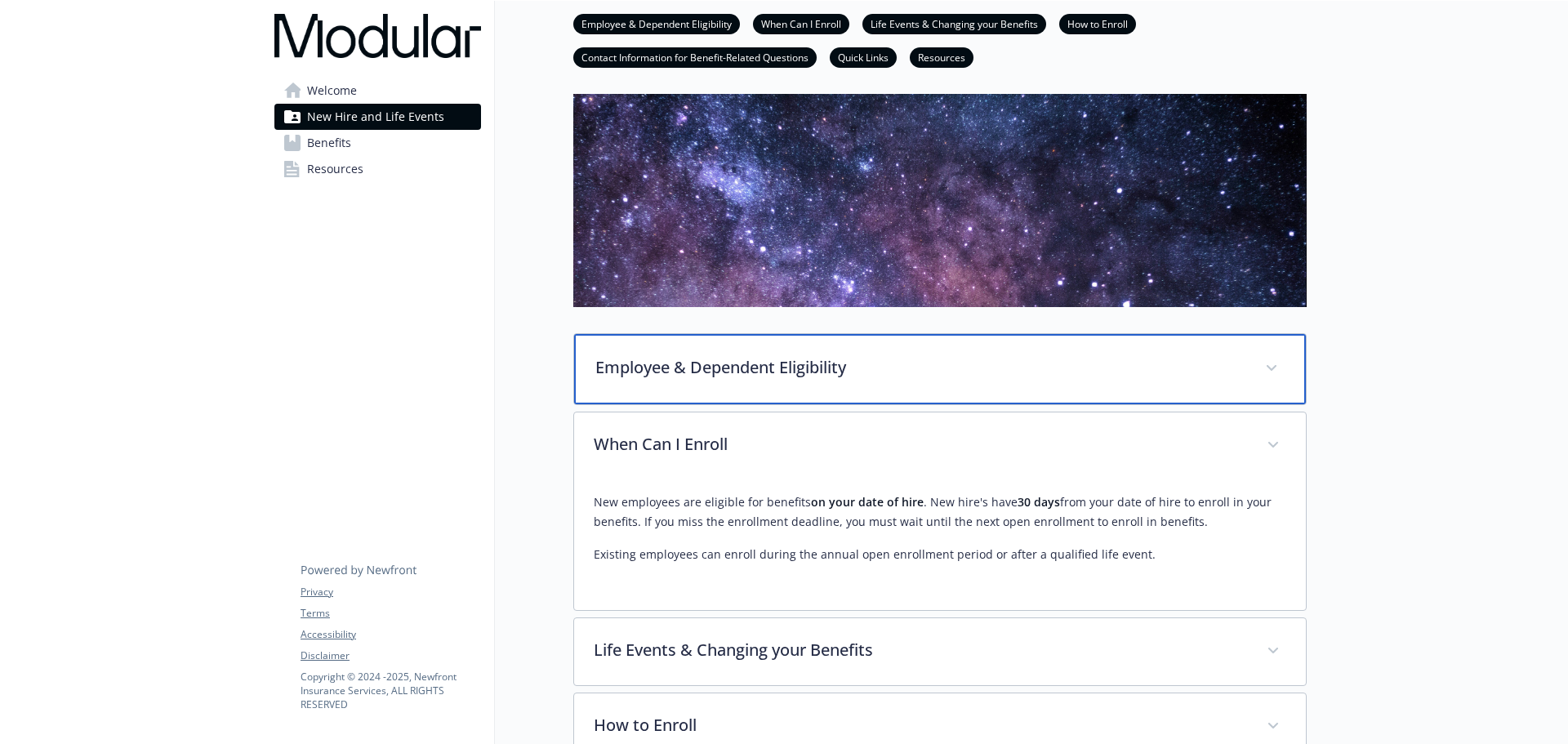
scroll to position [11, 0]
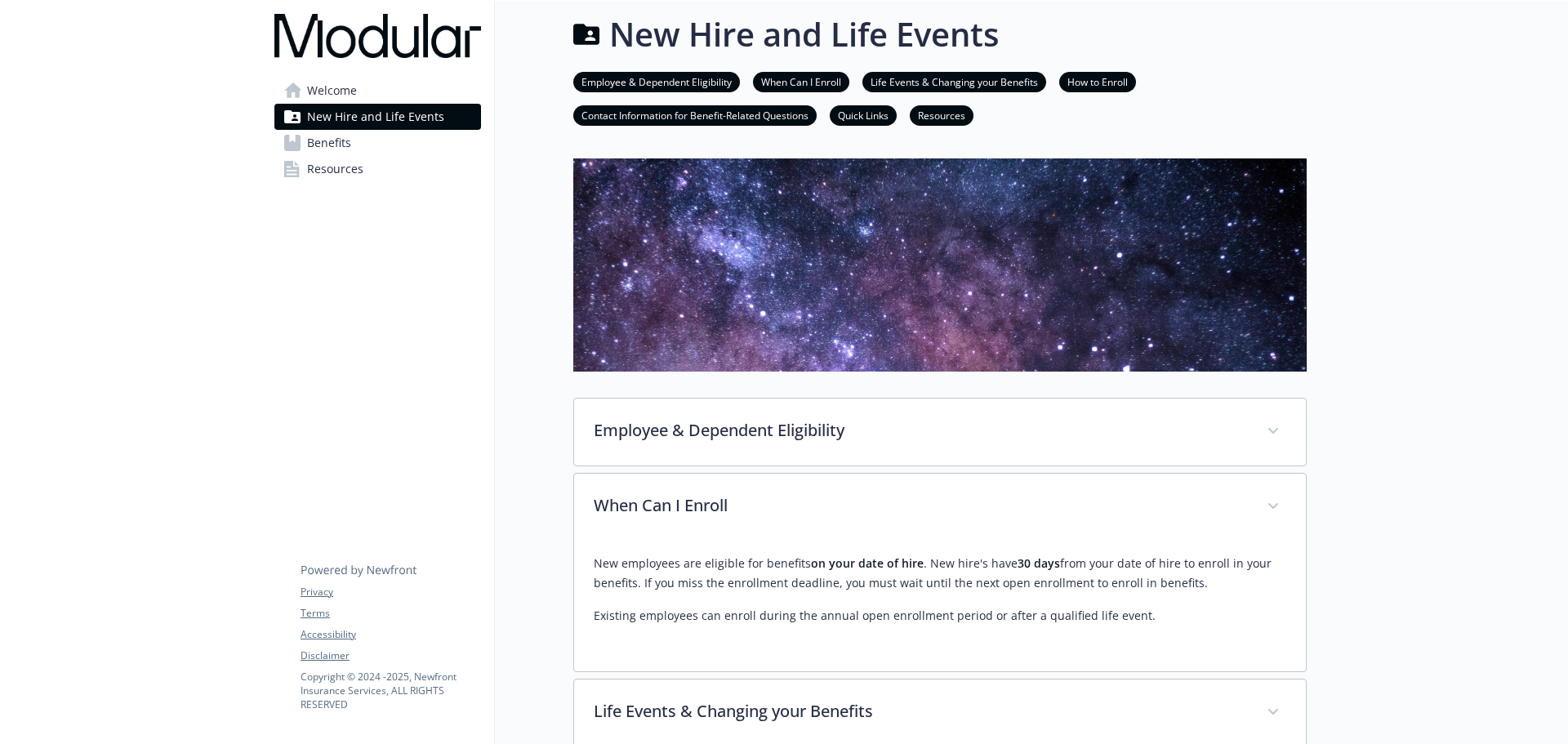
click at [359, 140] on link "Benefits" at bounding box center [377, 143] width 207 height 26
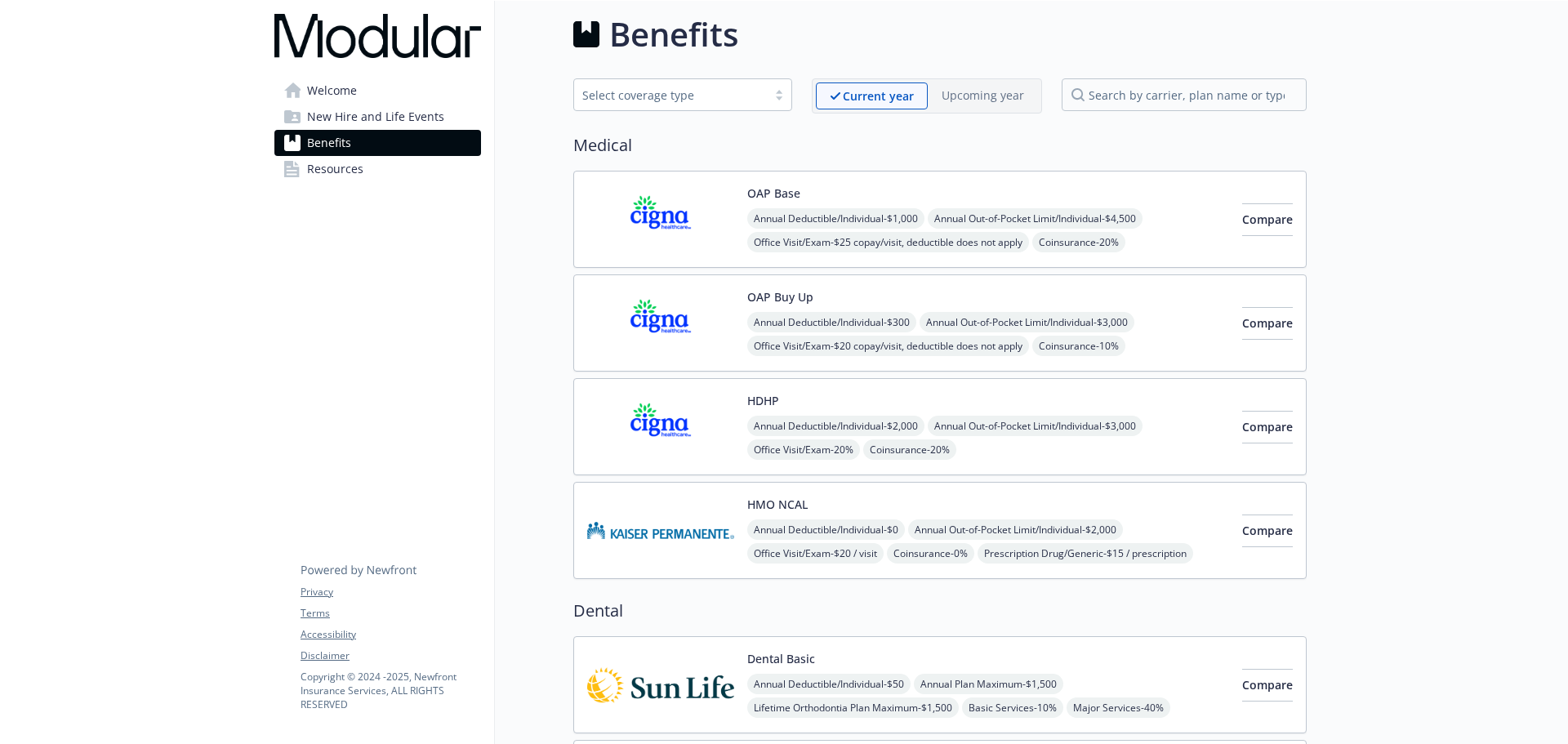
click at [996, 211] on span "Annual Out-of-Pocket Limit/Individual - $4,500" at bounding box center [1035, 218] width 215 height 21
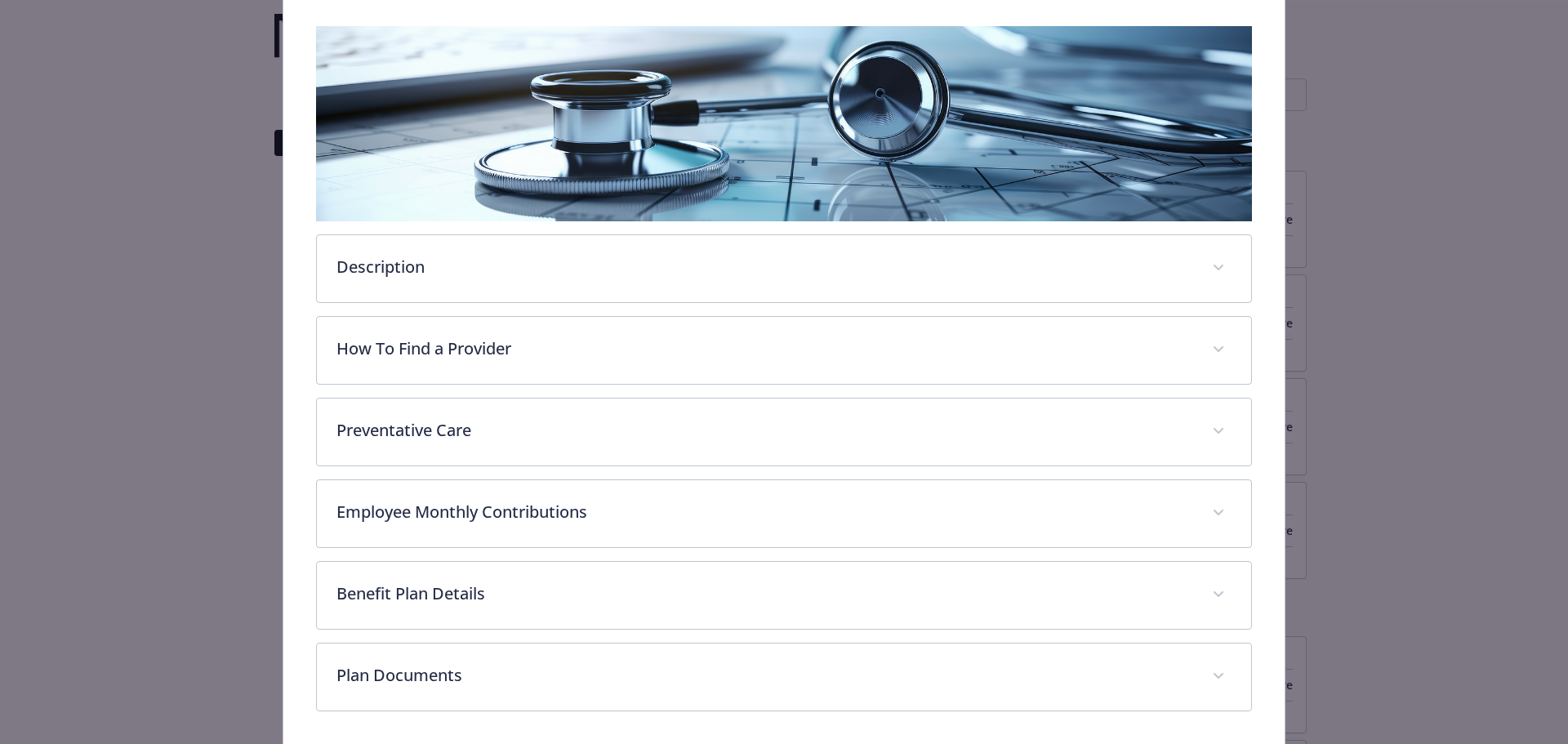
scroll to position [307, 0]
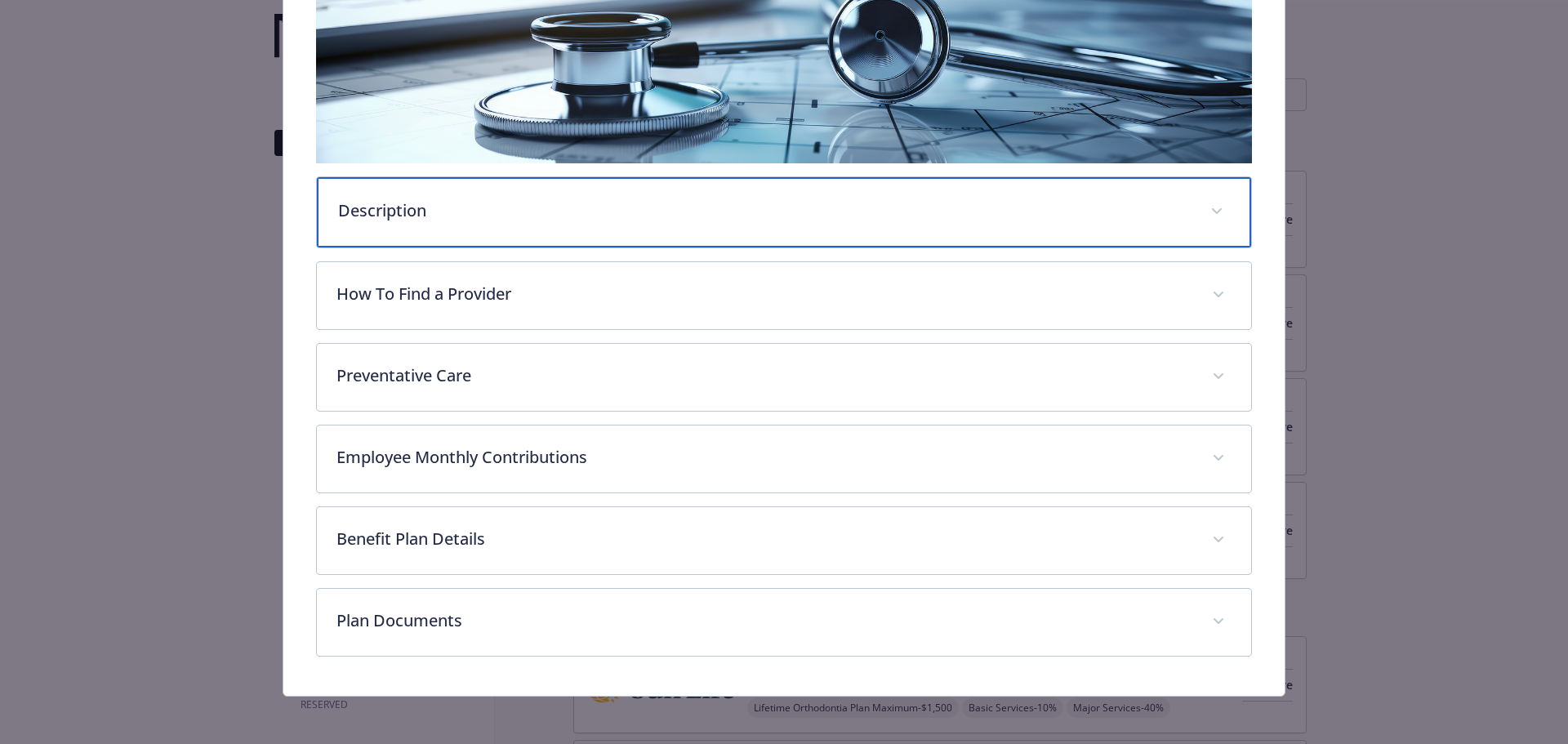
click at [593, 239] on div "Description" at bounding box center [784, 212] width 935 height 70
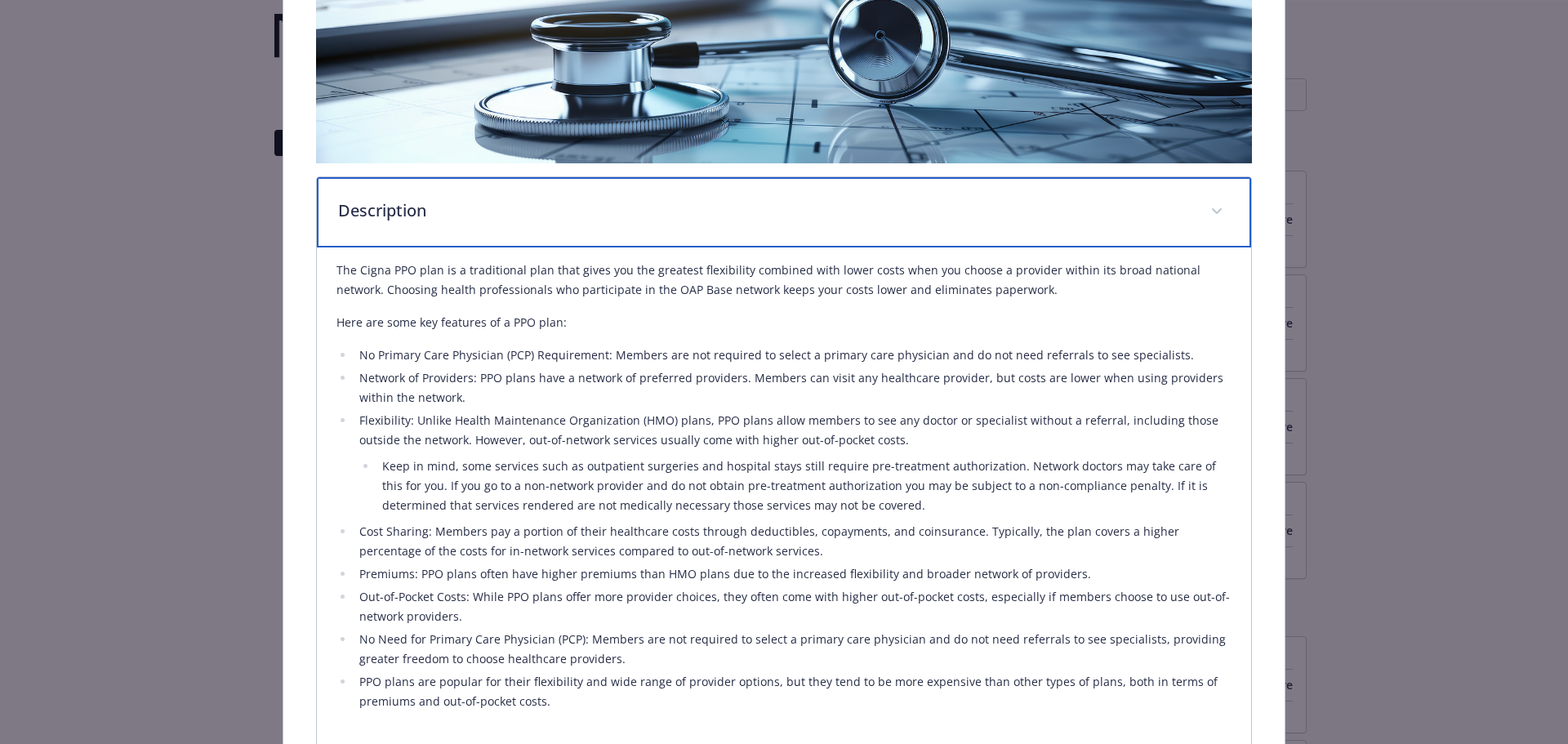
click at [1182, 207] on div "Description" at bounding box center [784, 212] width 935 height 70
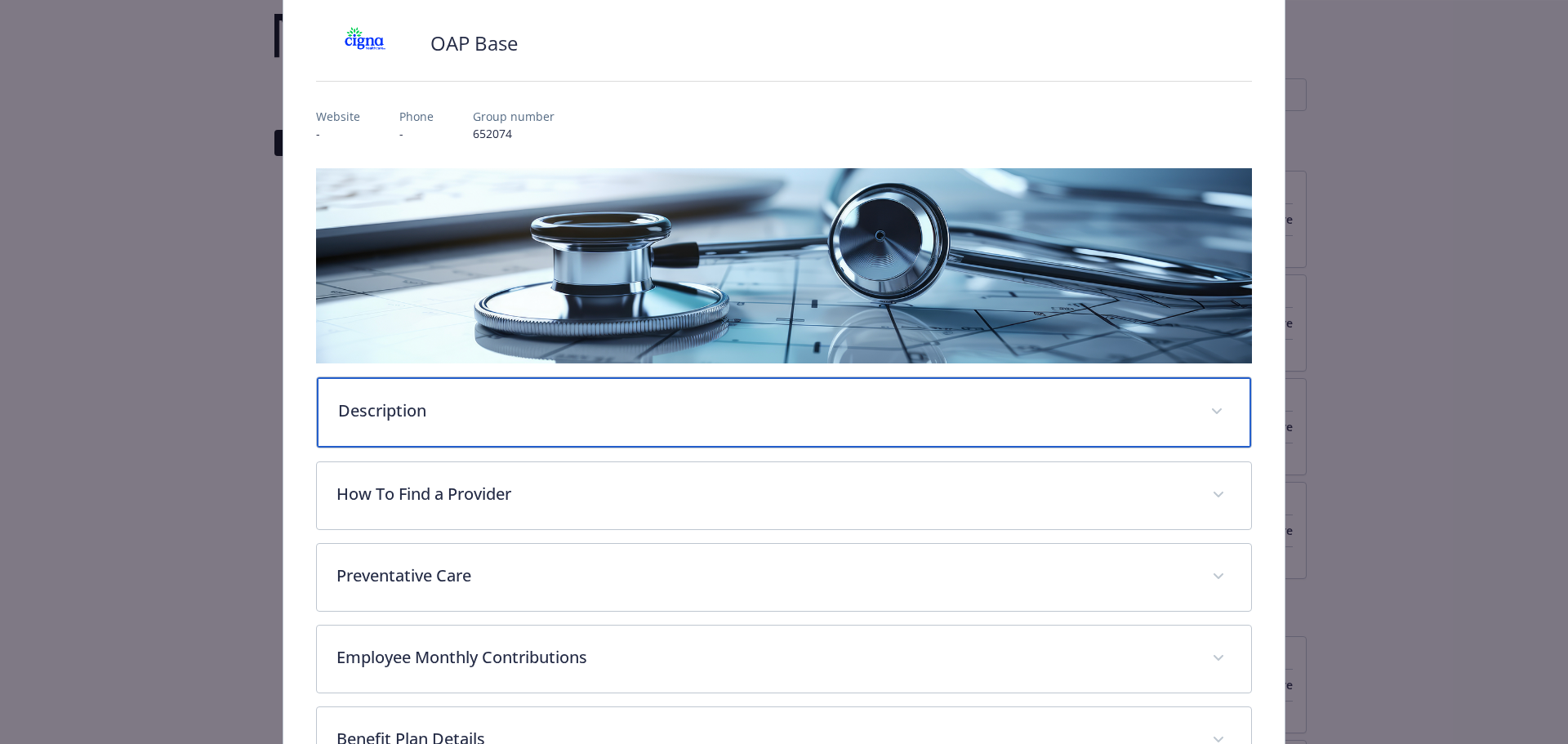
scroll to position [0, 0]
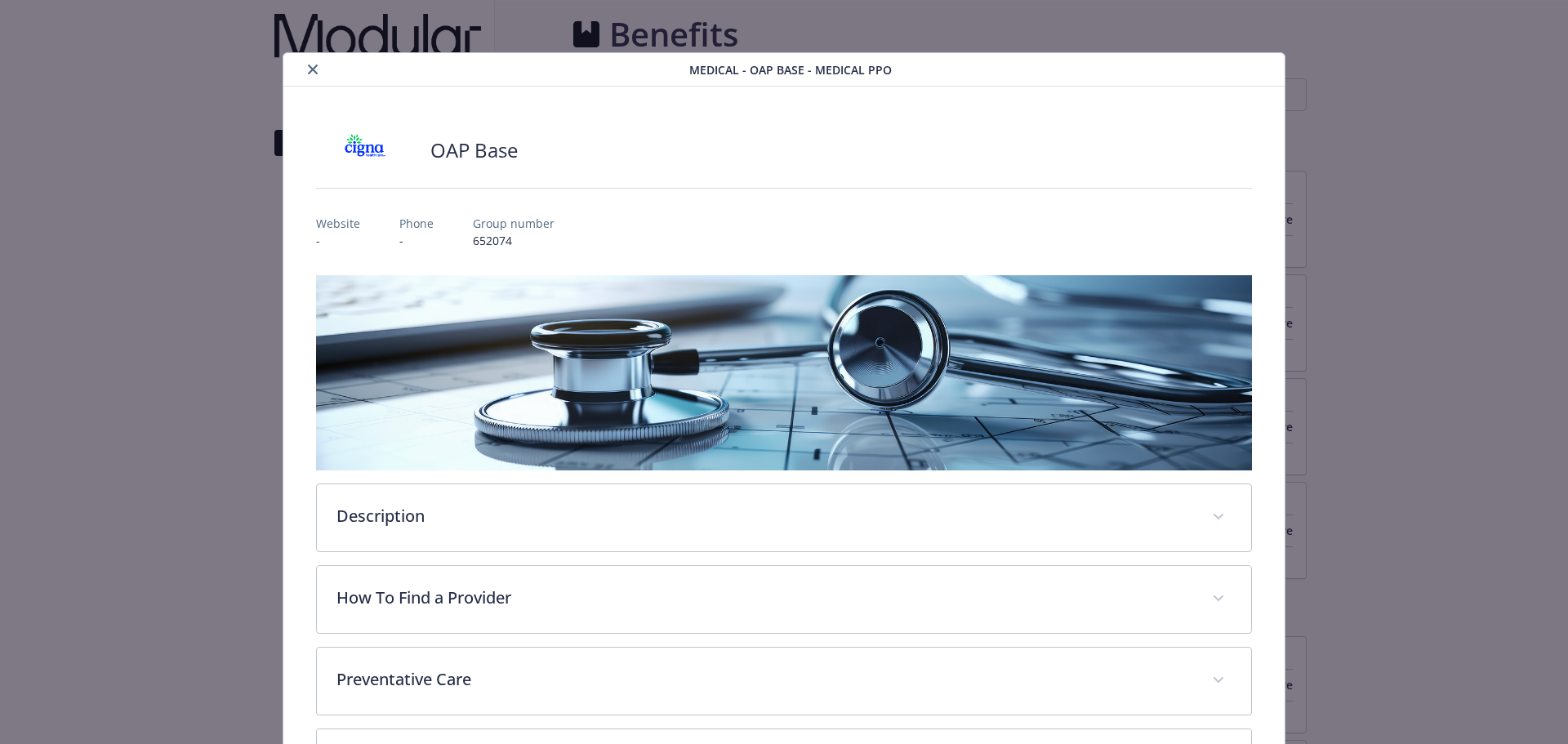
click at [318, 70] on button "close" at bounding box center [313, 70] width 20 height 20
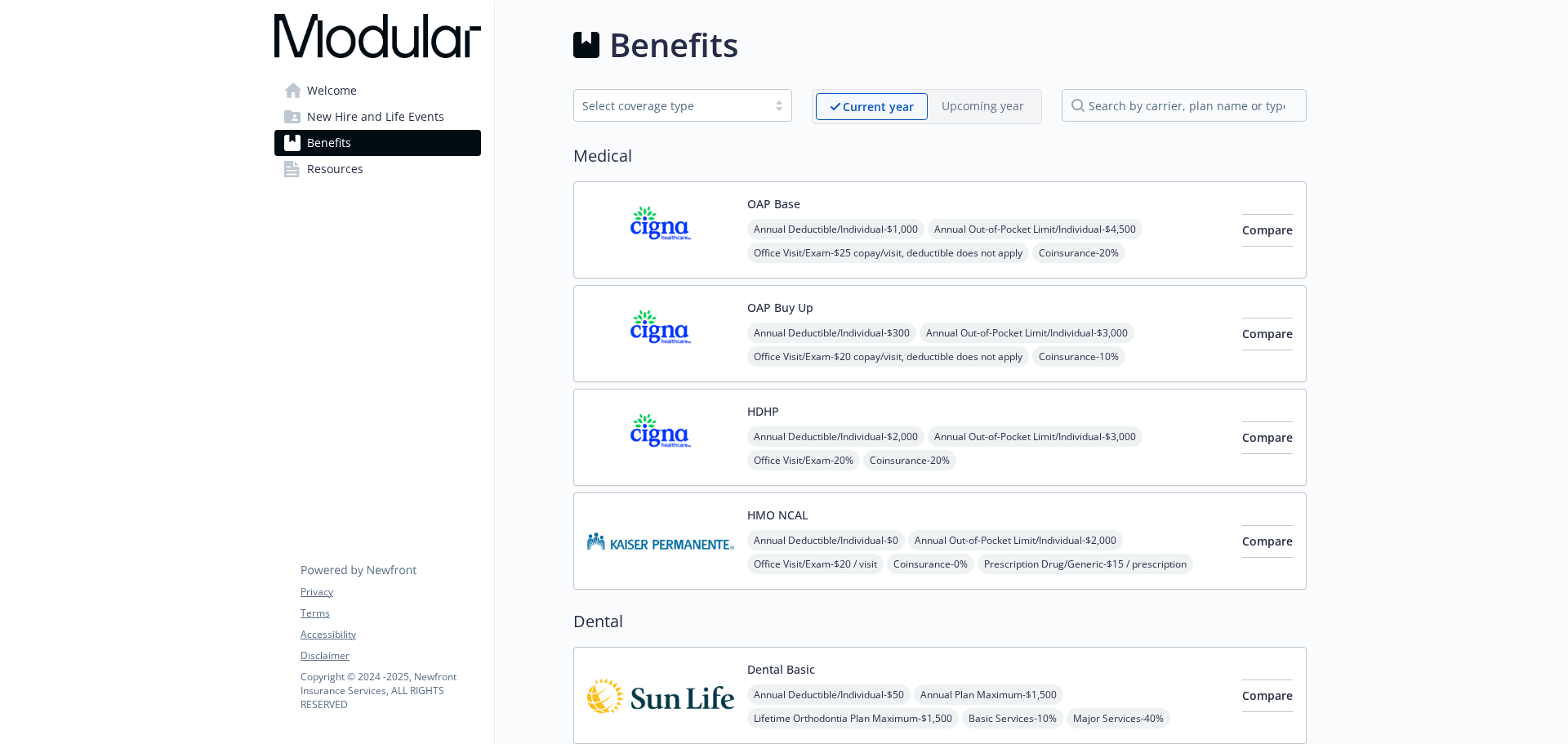
click at [405, 116] on span "New Hire and Life Events" at bounding box center [376, 116] width 137 height 26
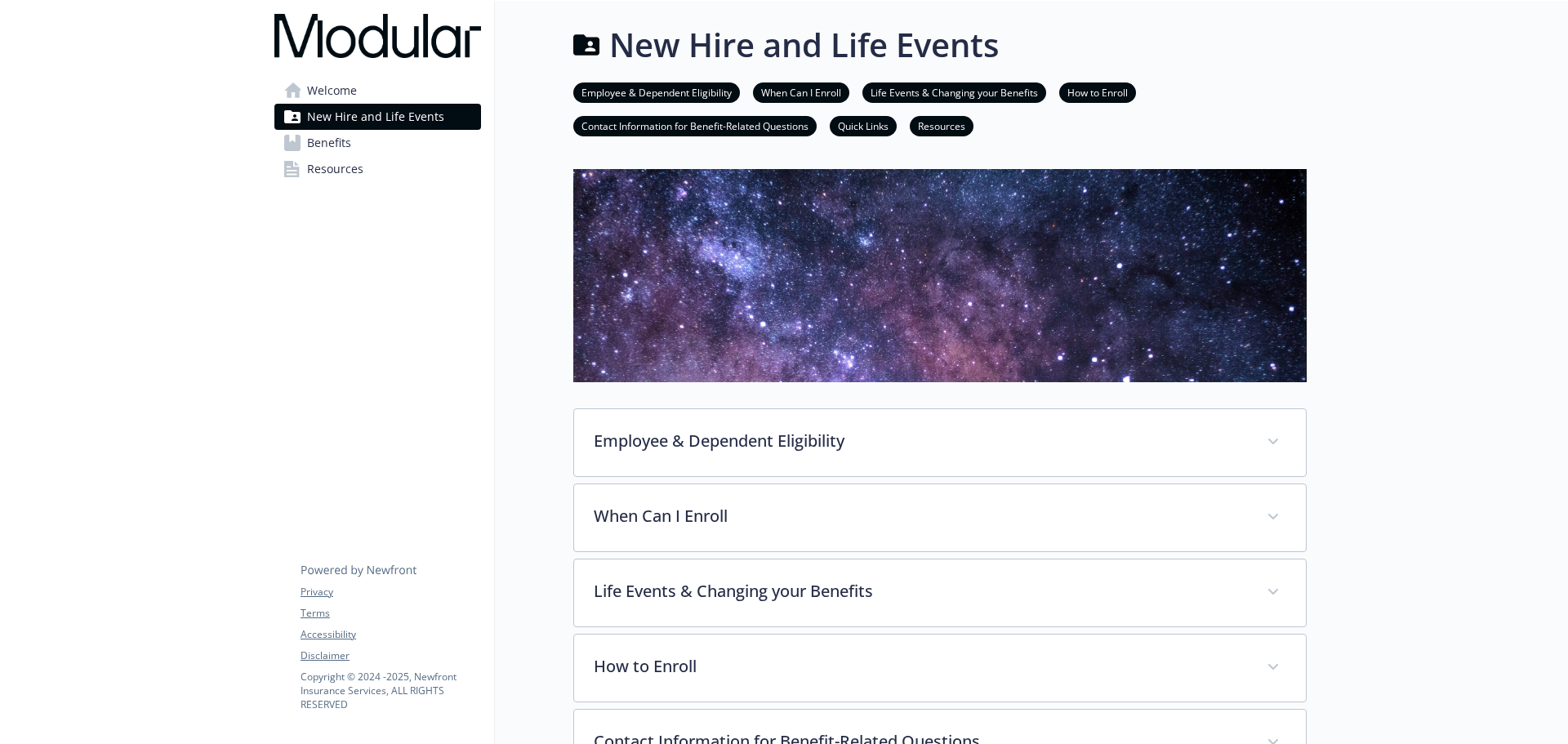
click at [371, 95] on link "Welcome" at bounding box center [377, 90] width 207 height 26
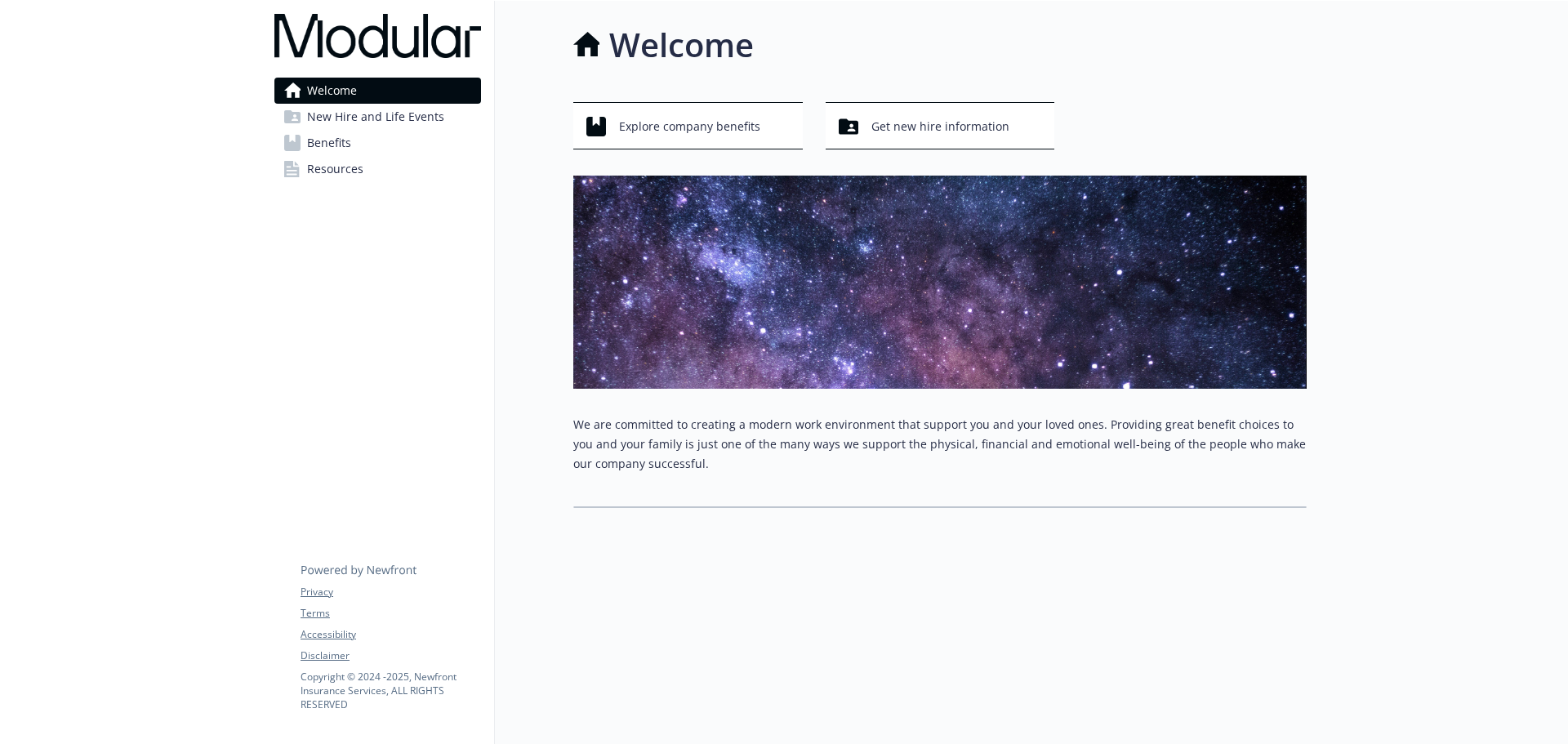
click at [418, 127] on span "New Hire and Life Events" at bounding box center [376, 116] width 137 height 26
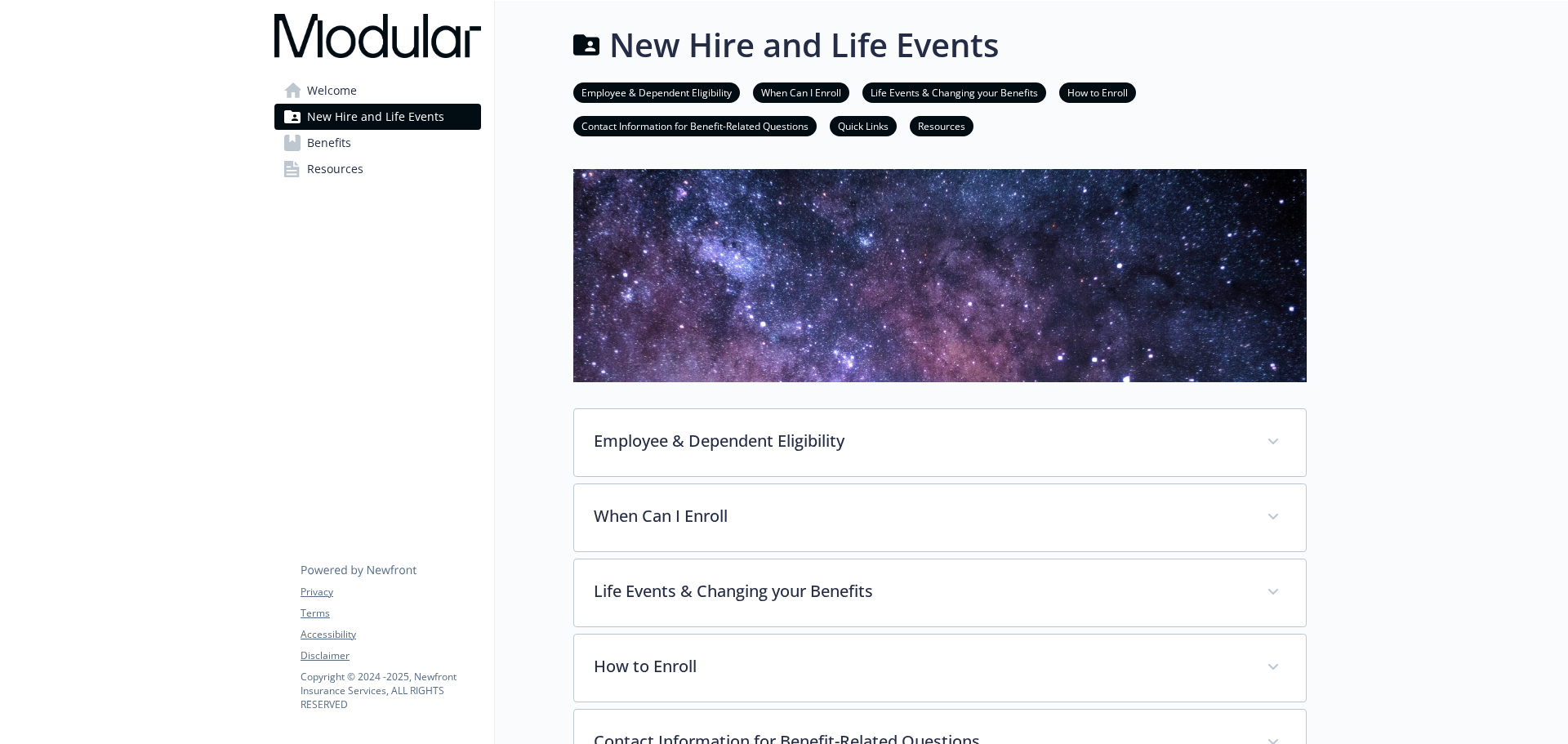
click at [412, 144] on link "Benefits" at bounding box center [377, 143] width 207 height 26
click at [416, 182] on div "Welcome New Hire and Life Events Benefits Resources Privacy Terms Accessibility…" at bounding box center [377, 108] width 233 height 214
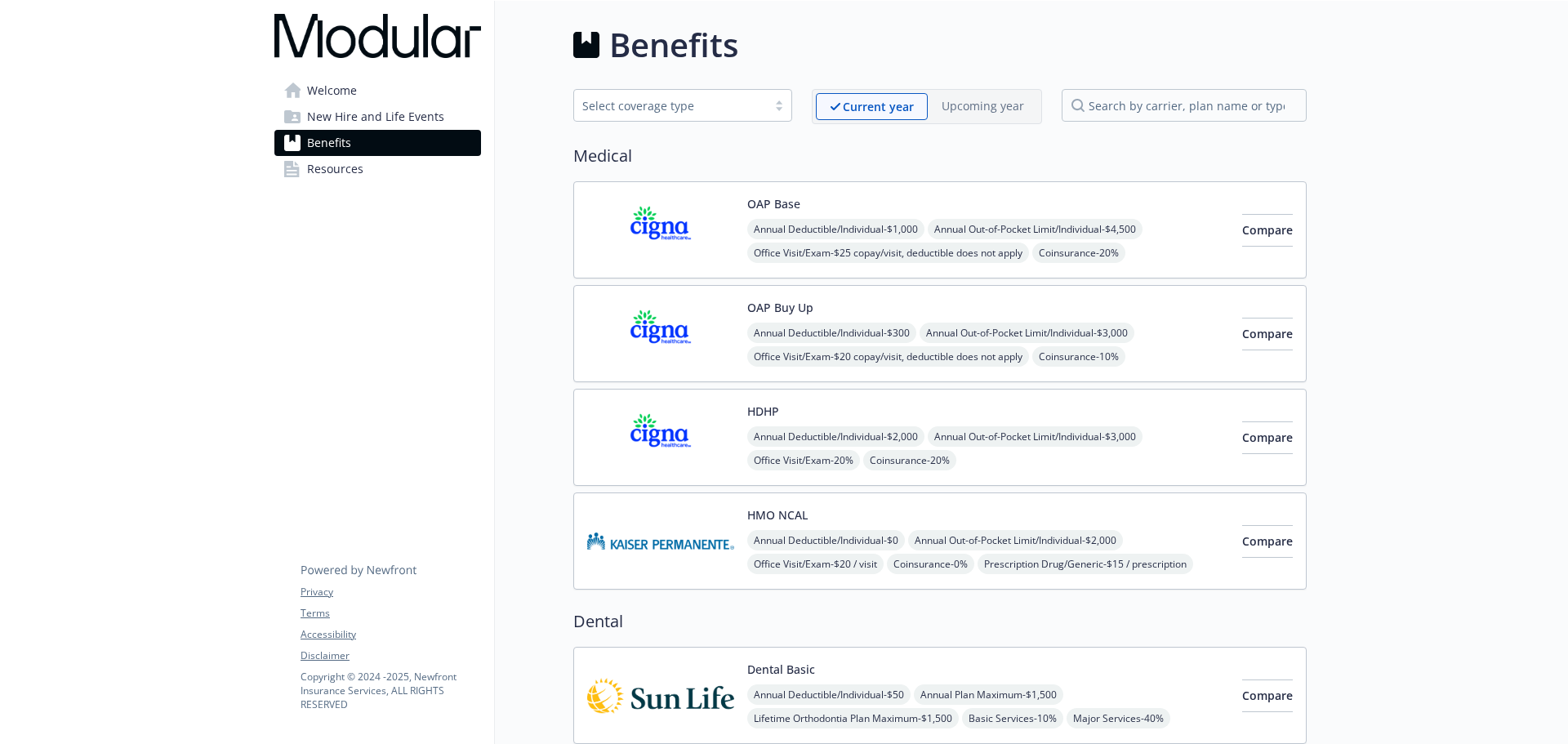
click at [369, 173] on link "Resources" at bounding box center [377, 169] width 207 height 26
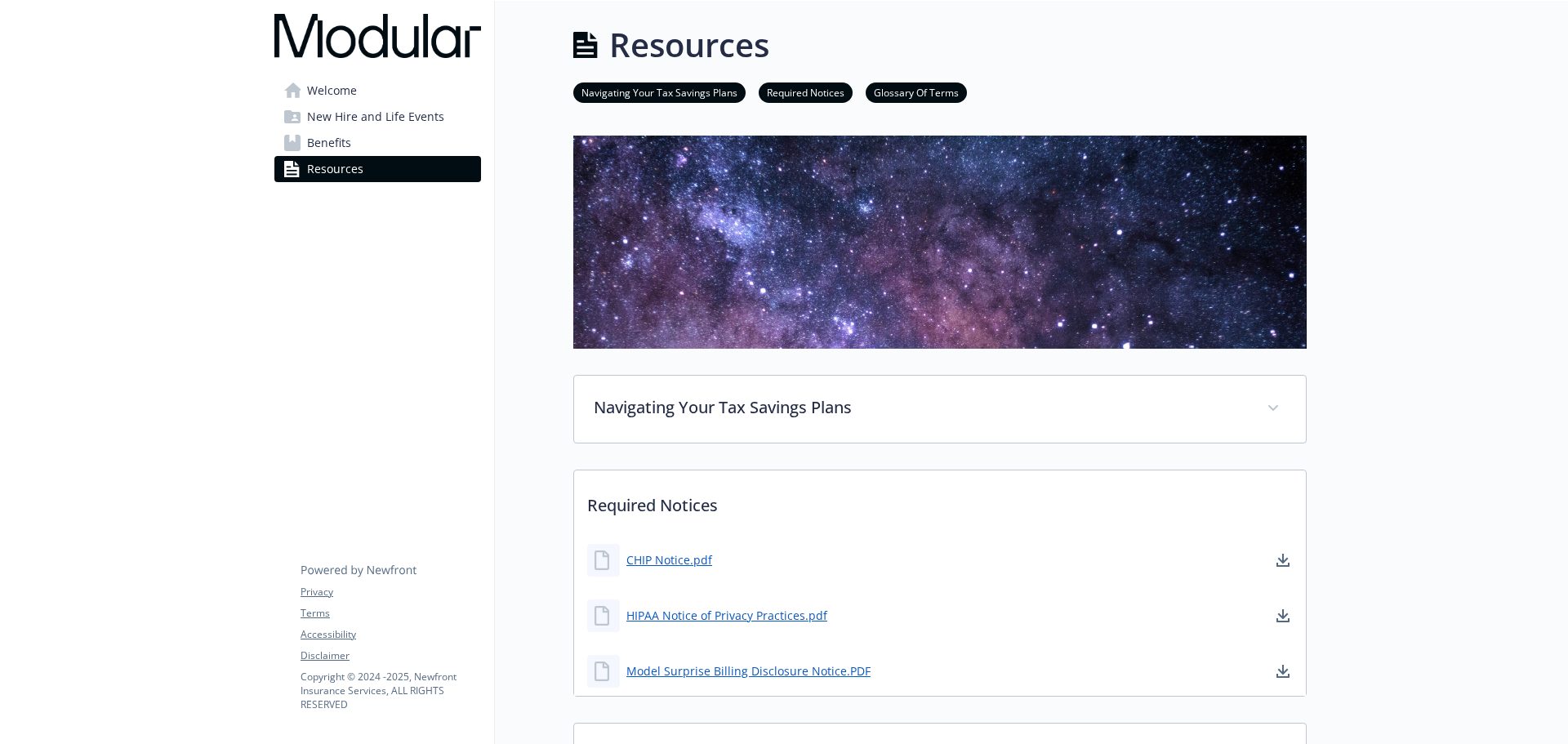
drag, startPoint x: 395, startPoint y: 86, endPoint x: 448, endPoint y: 117, distance: 61.4
click at [395, 86] on link "Welcome" at bounding box center [377, 90] width 207 height 26
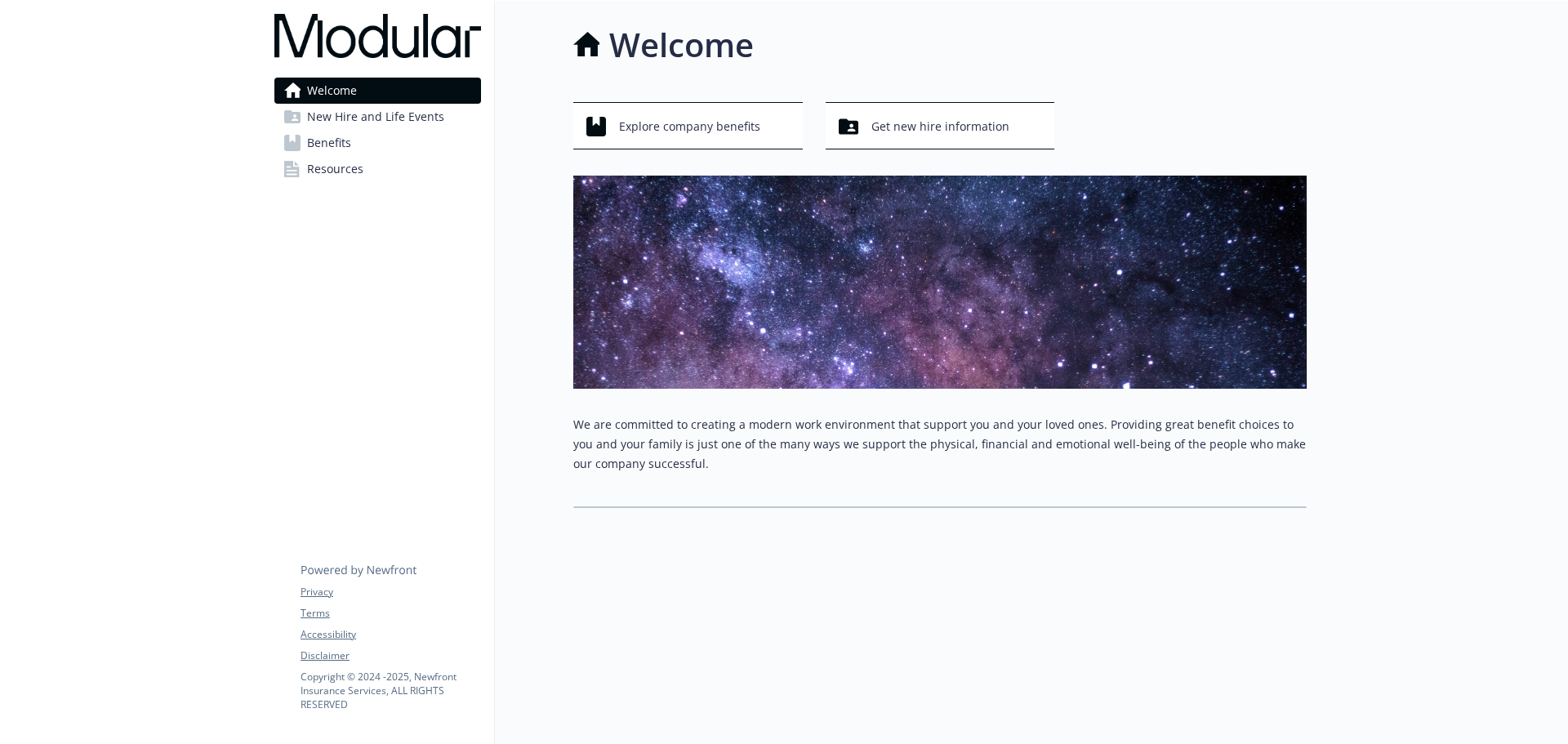
click at [449, 112] on link "New Hire and Life Events" at bounding box center [377, 116] width 207 height 26
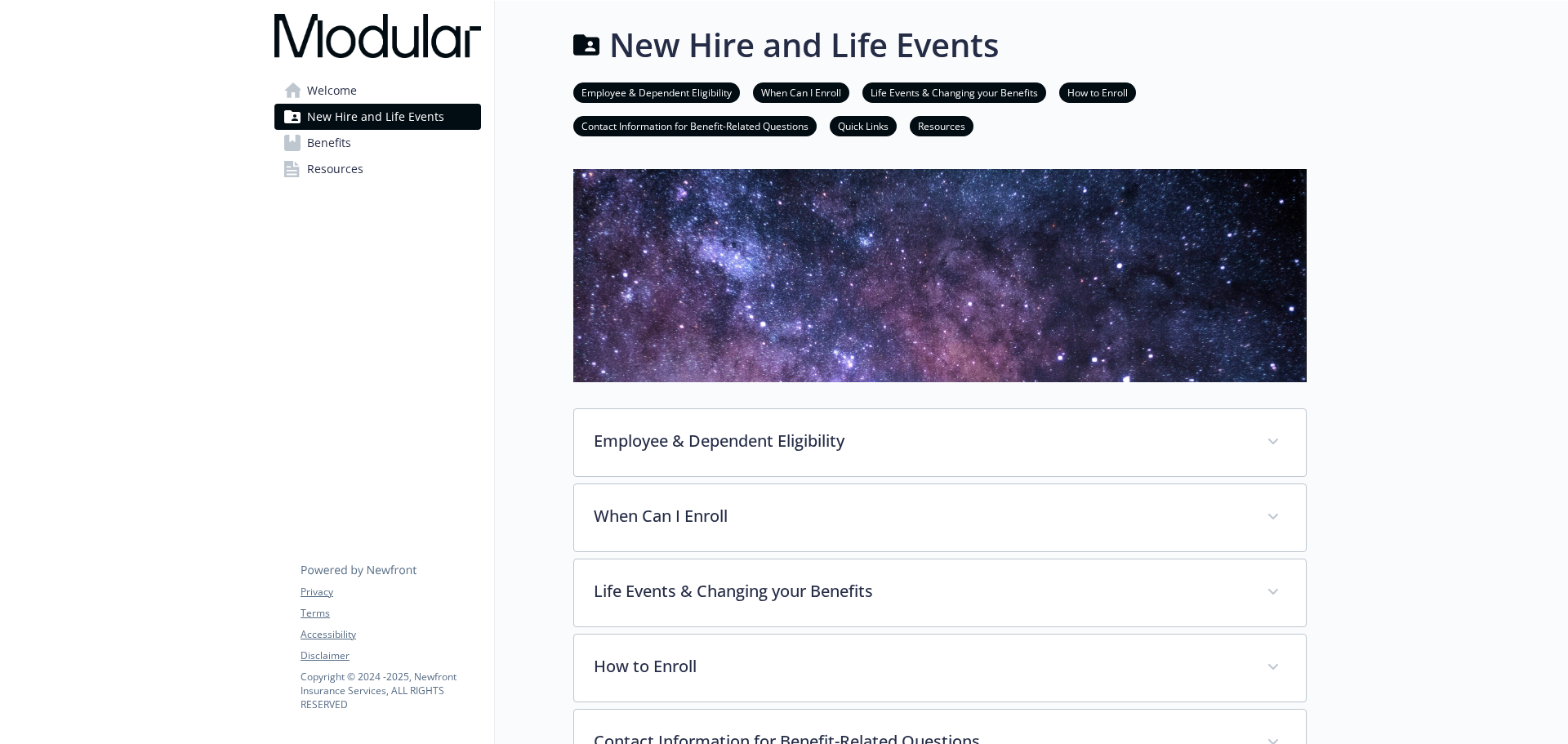
click at [428, 139] on link "Benefits" at bounding box center [377, 143] width 207 height 26
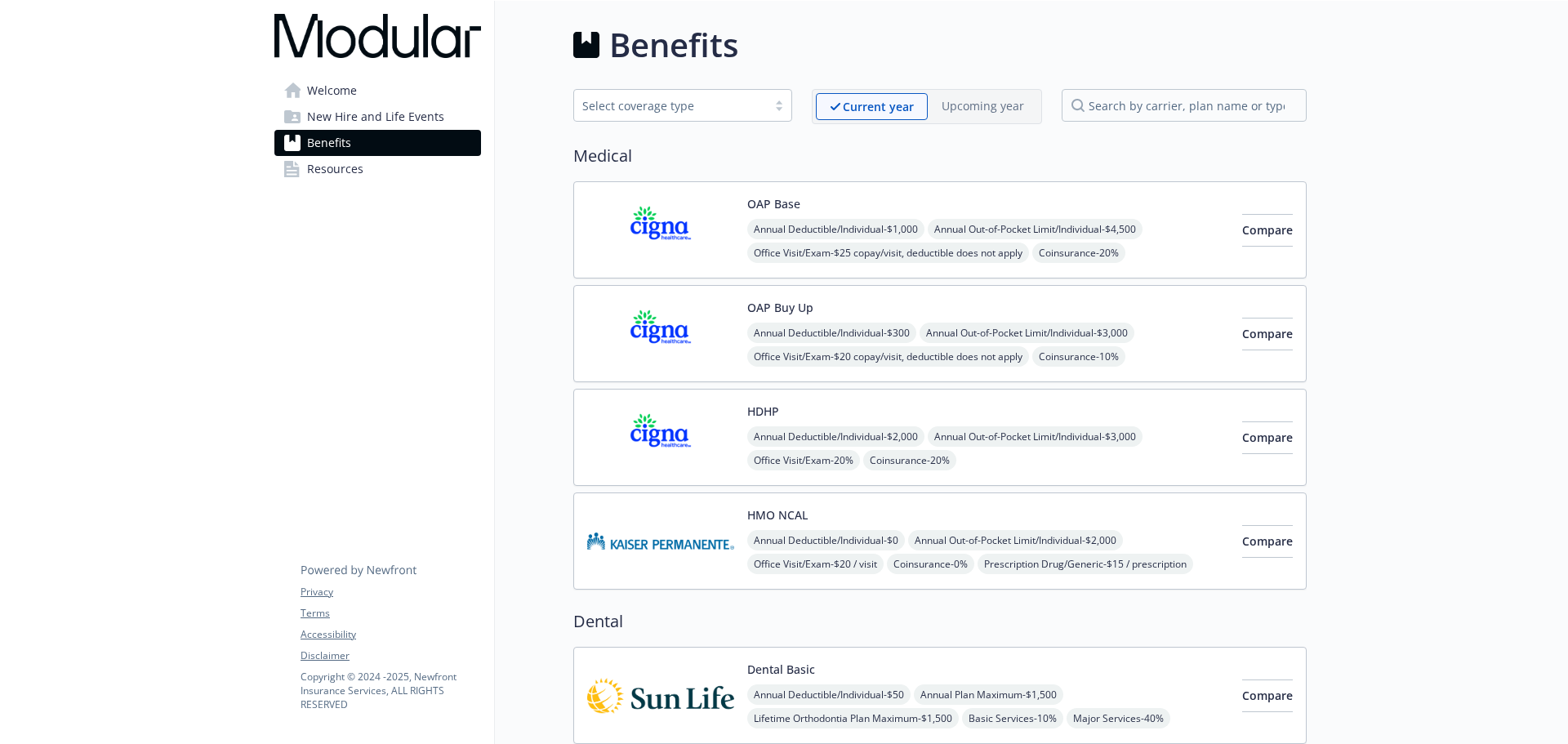
click at [422, 178] on link "Resources" at bounding box center [377, 169] width 207 height 26
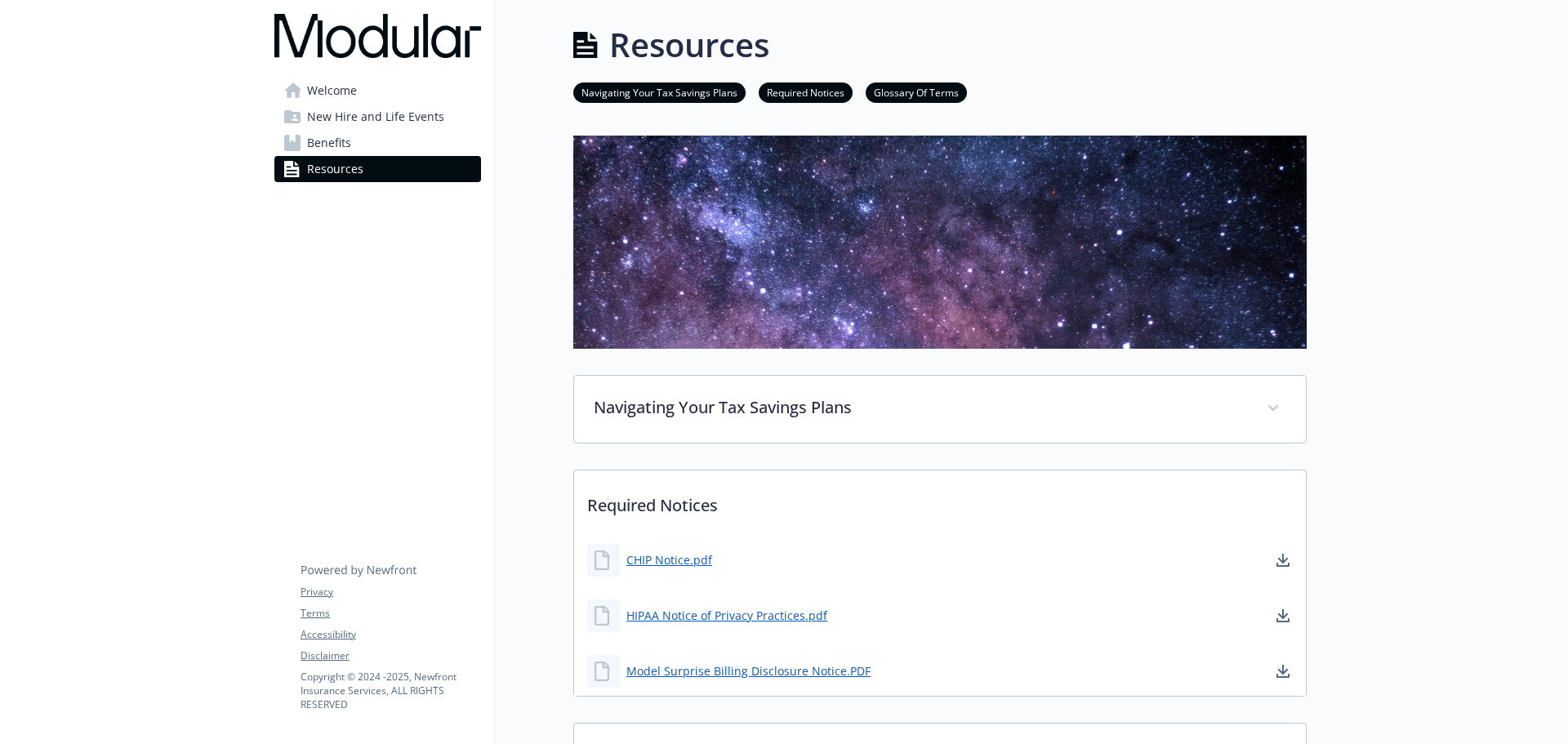
click at [371, 79] on link "Welcome" at bounding box center [377, 90] width 207 height 26
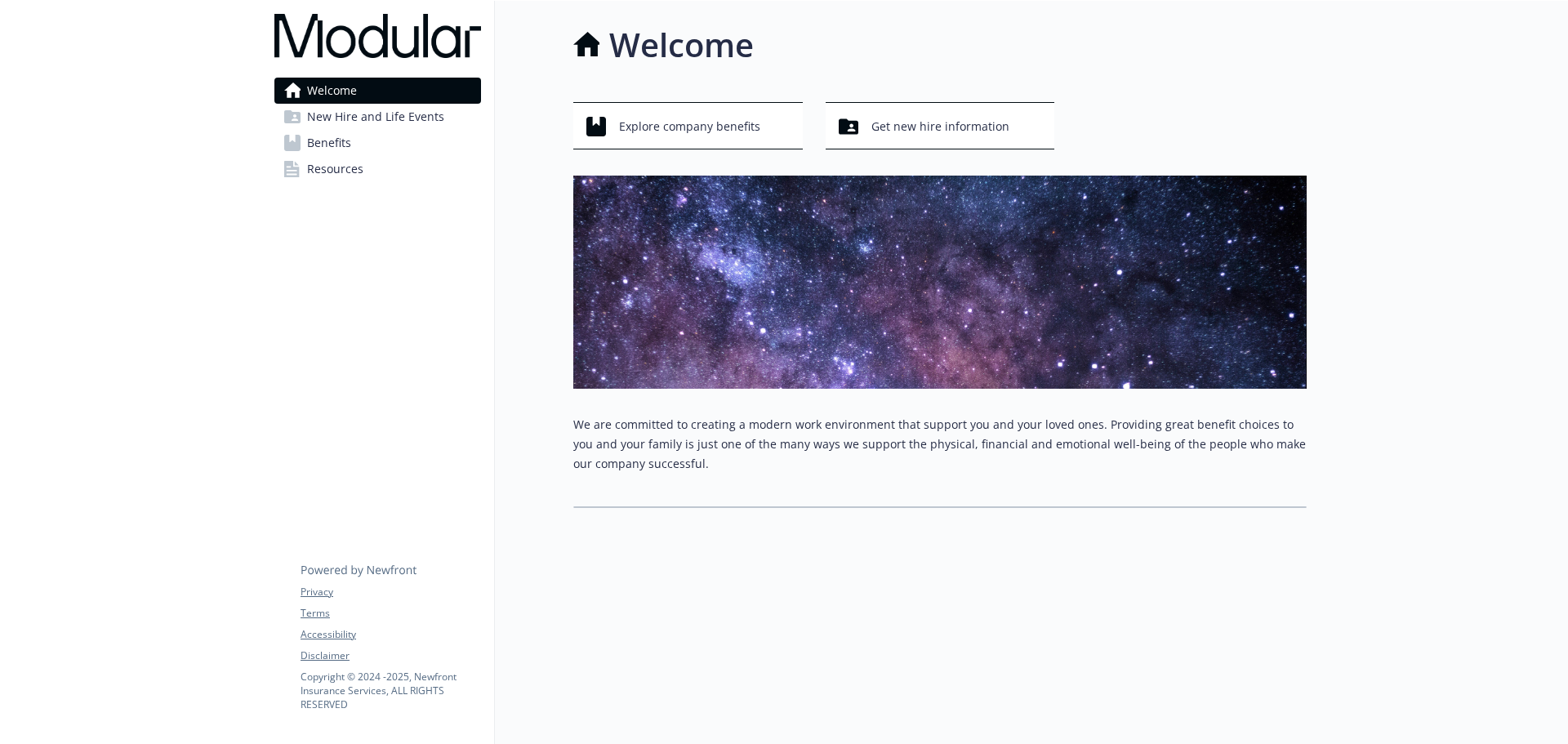
click at [386, 111] on span "New Hire and Life Events" at bounding box center [376, 116] width 137 height 26
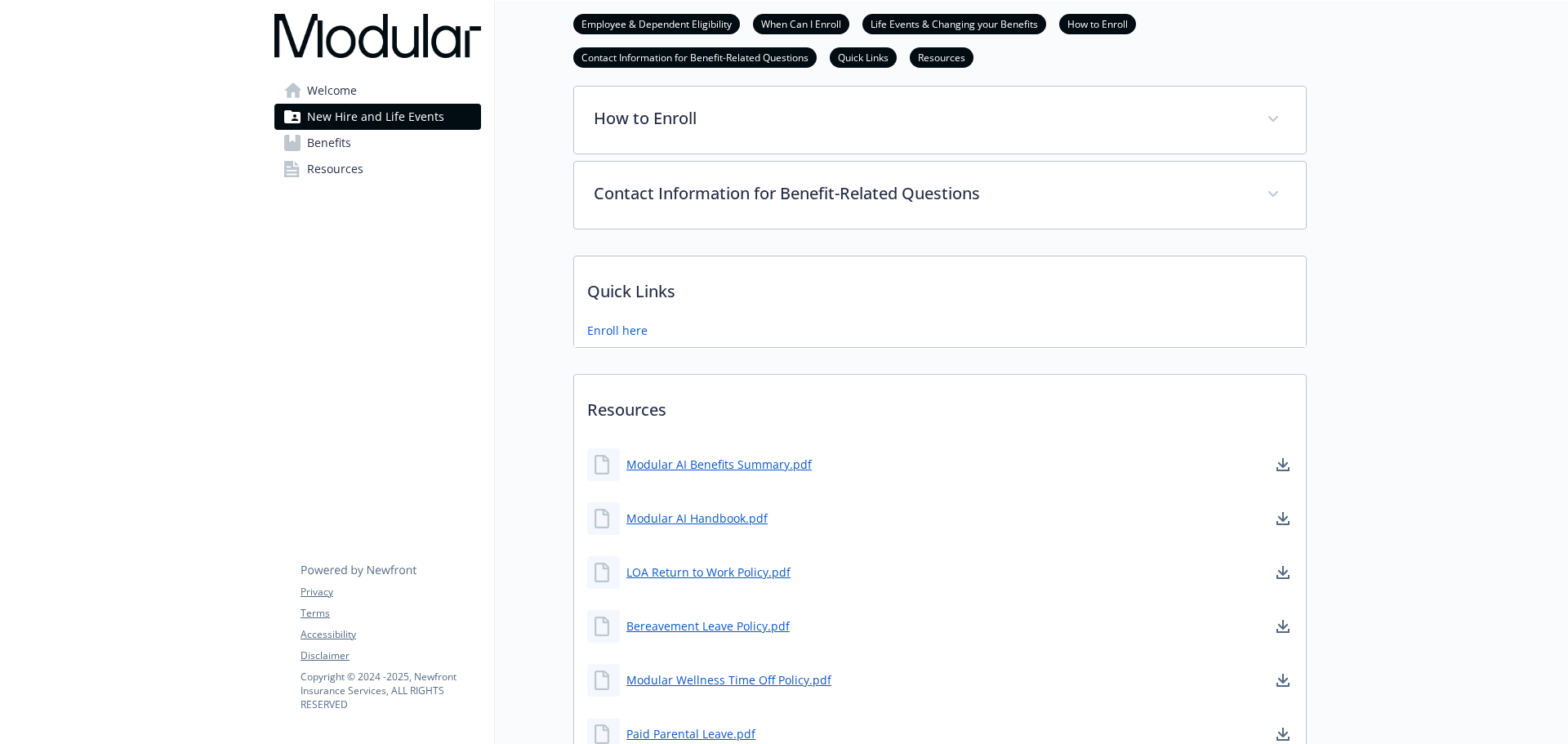
scroll to position [572, 0]
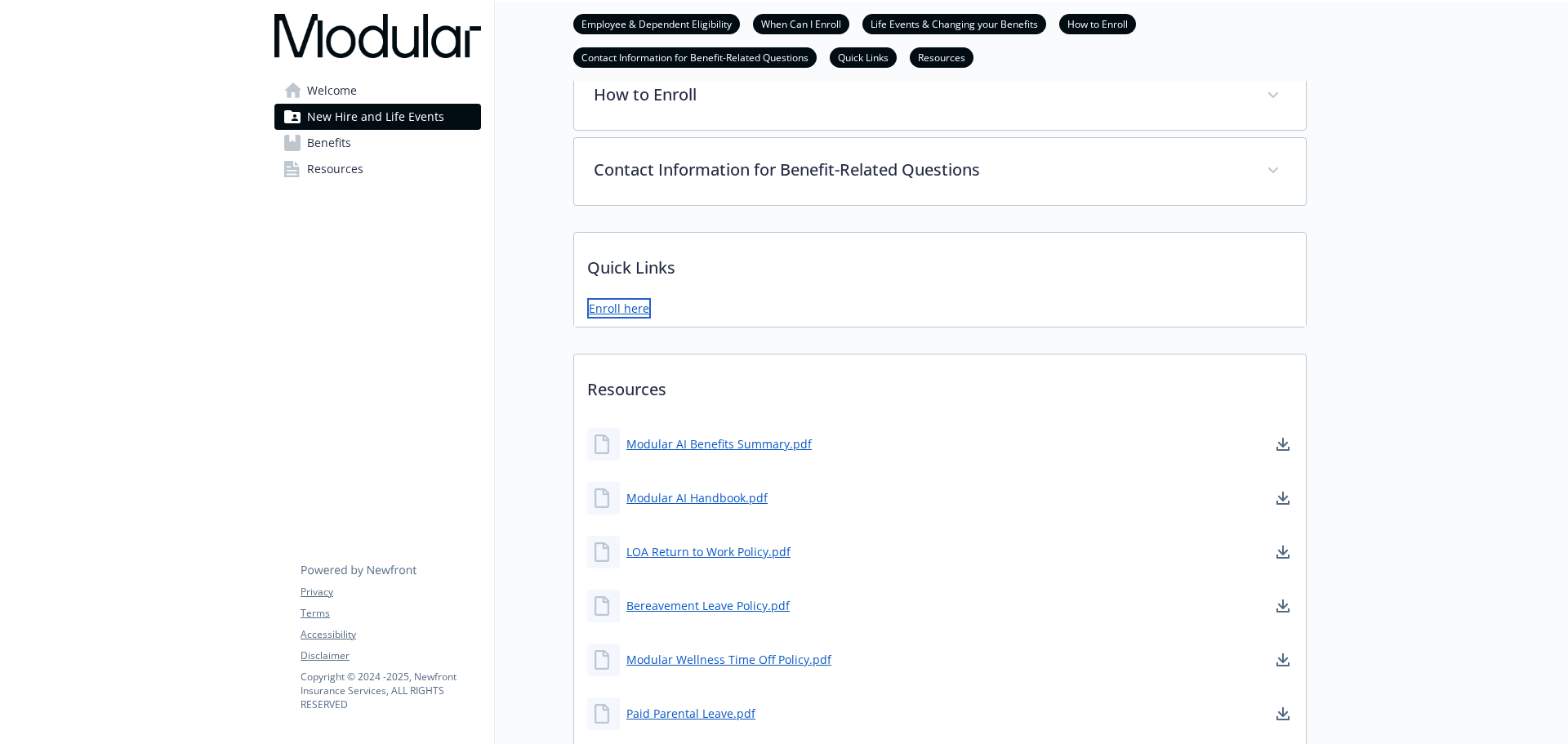
click at [626, 307] on link "Enroll here" at bounding box center [618, 308] width 63 height 21
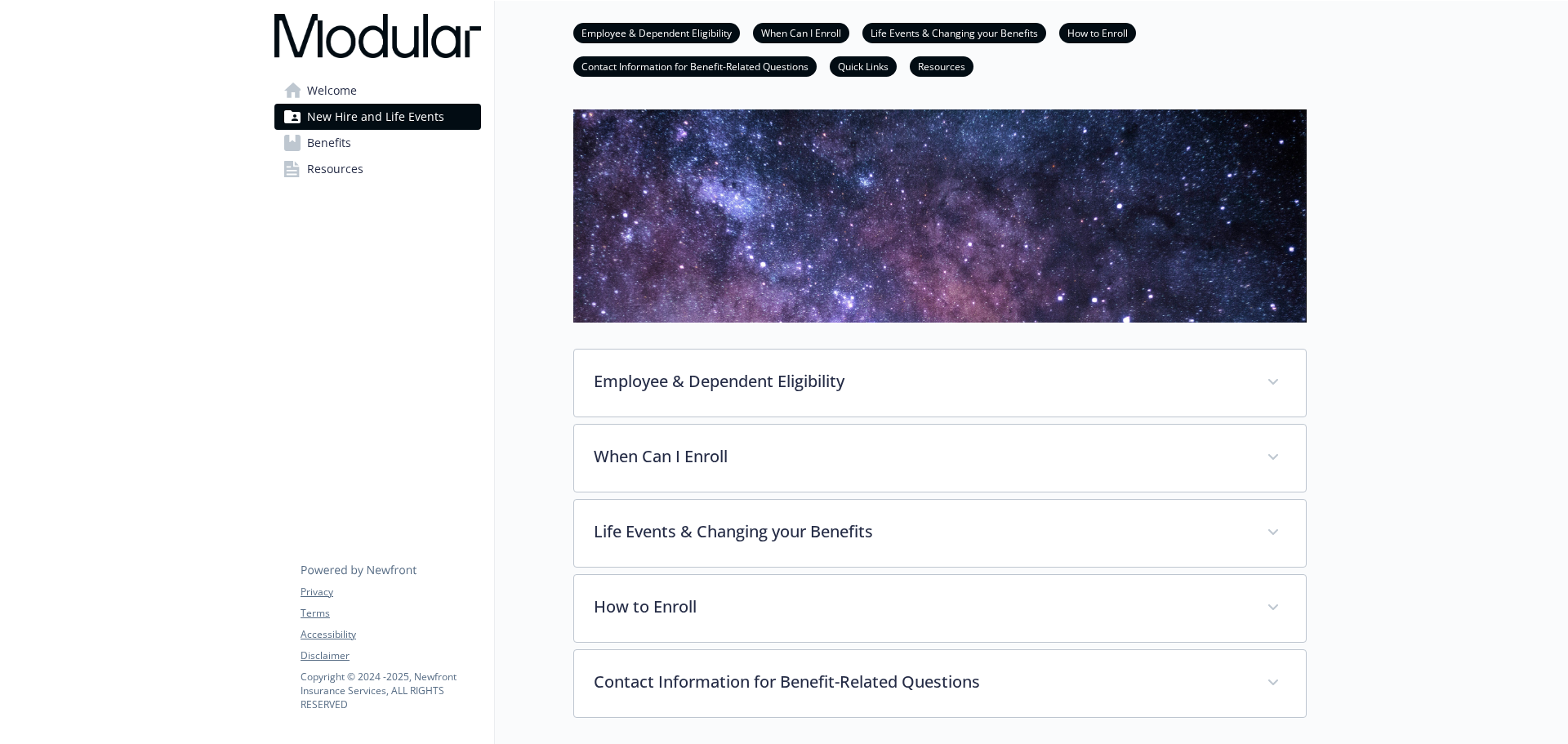
scroll to position [0, 0]
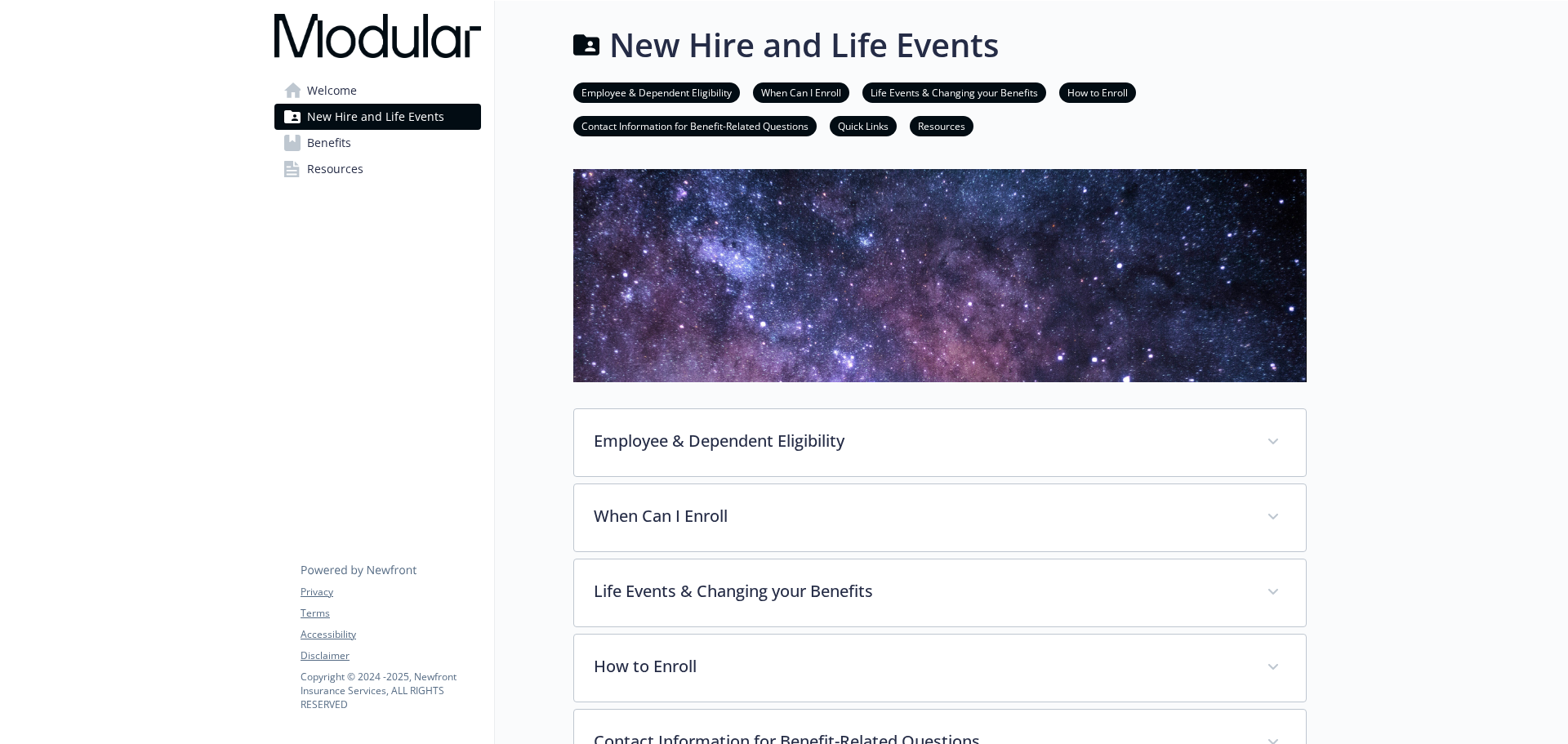
click at [345, 88] on span "Welcome" at bounding box center [332, 90] width 50 height 26
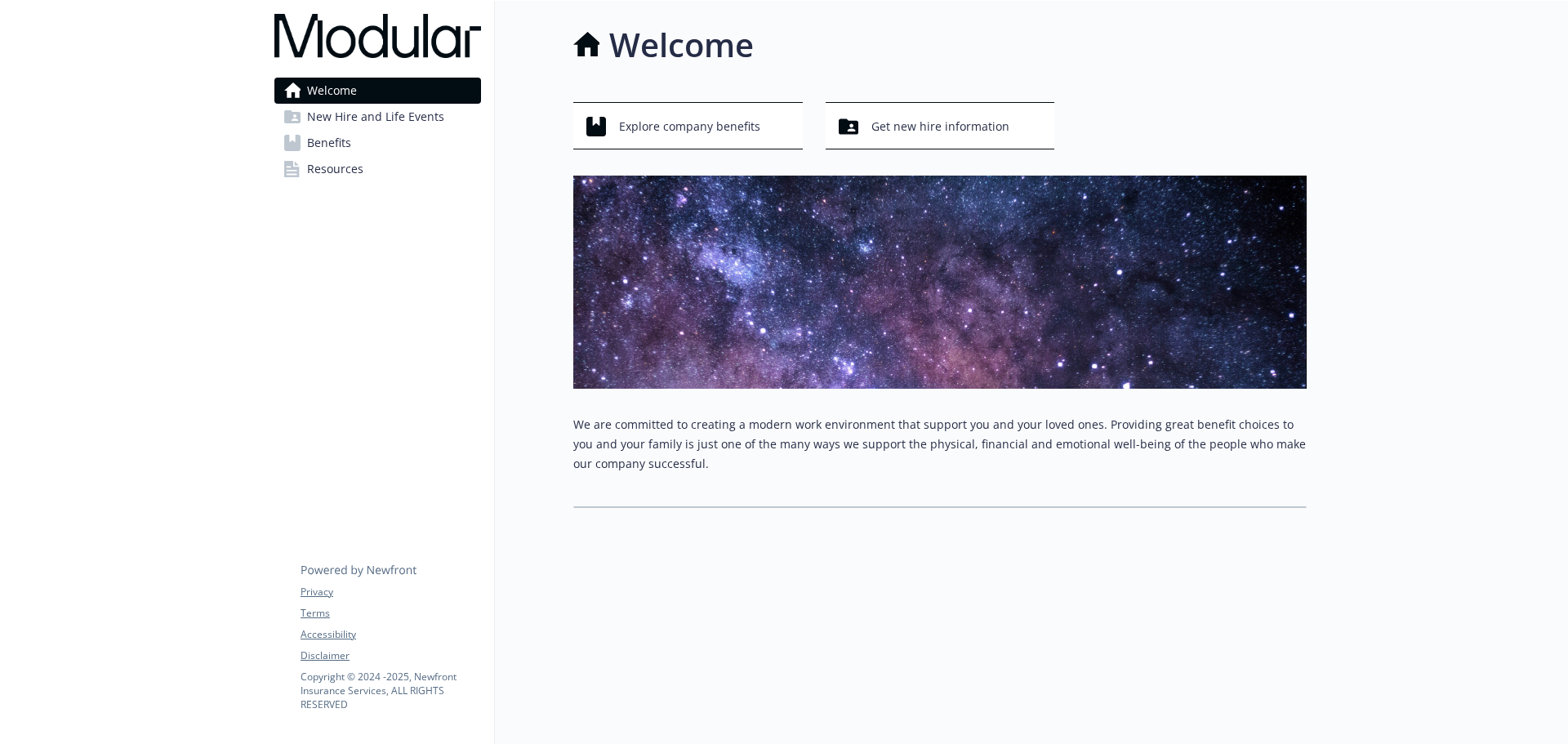
click at [373, 112] on span "New Hire and Life Events" at bounding box center [376, 116] width 137 height 26
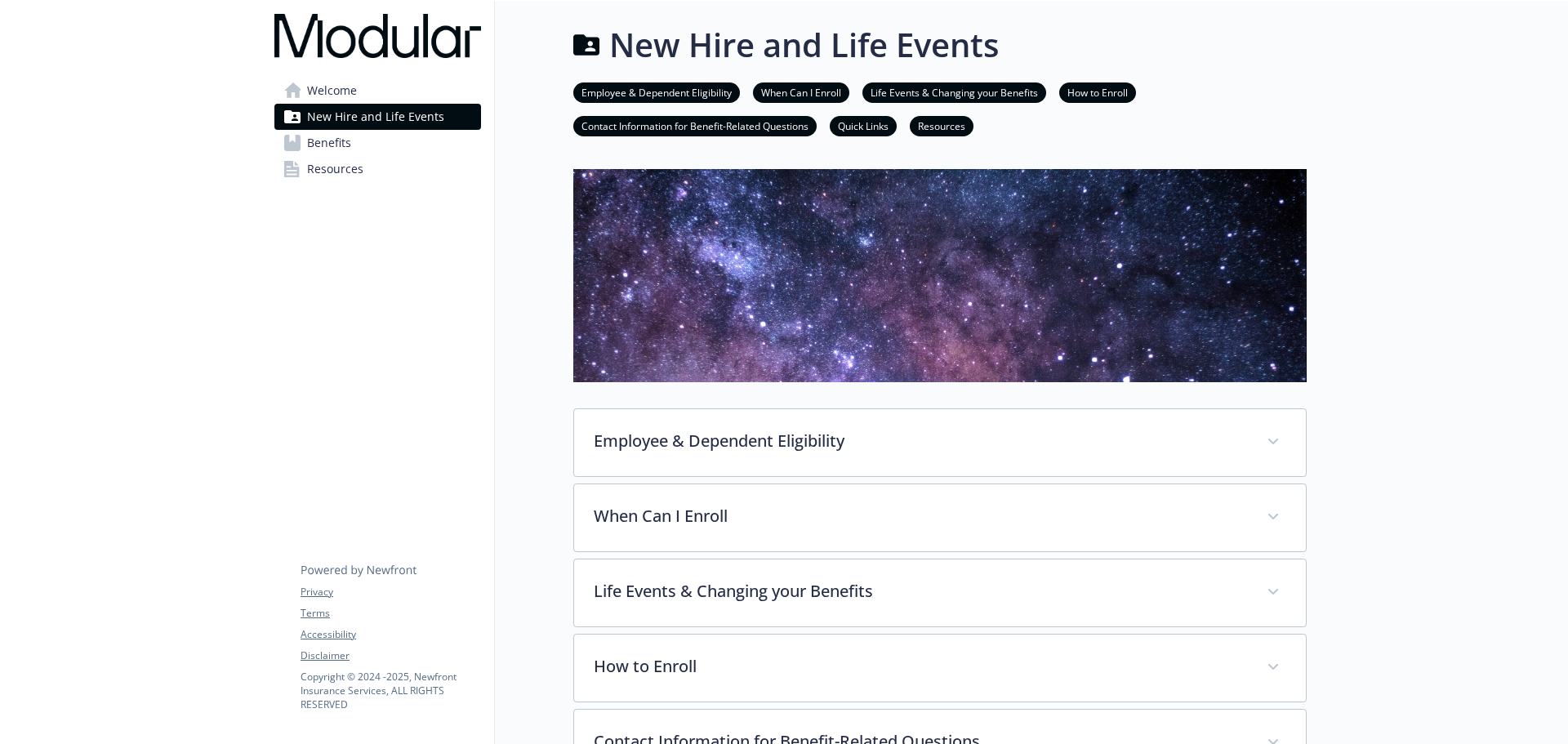
click at [369, 145] on link "Benefits" at bounding box center [377, 143] width 207 height 26
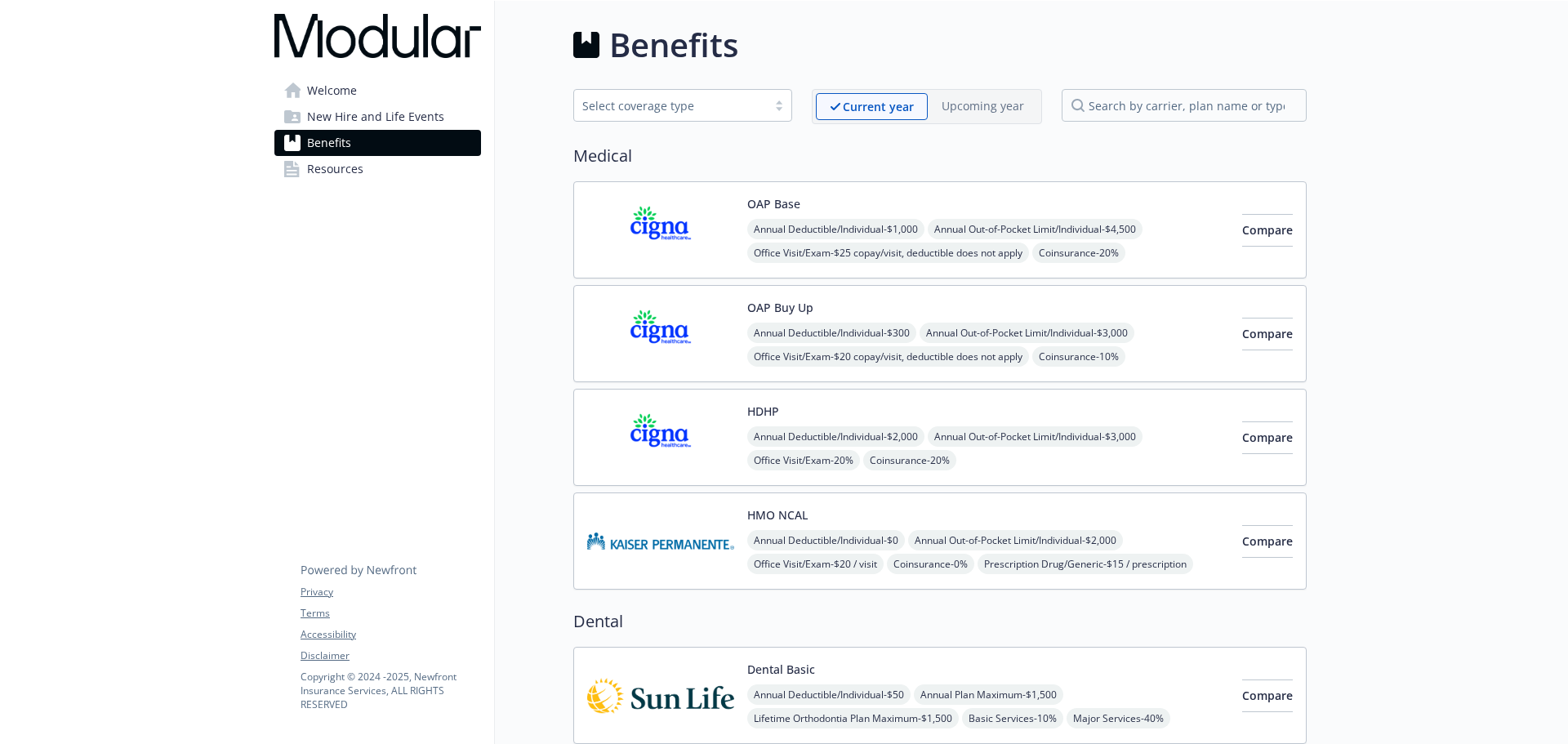
click at [375, 169] on link "Resources" at bounding box center [377, 169] width 207 height 26
